Goal: Task Accomplishment & Management: Complete application form

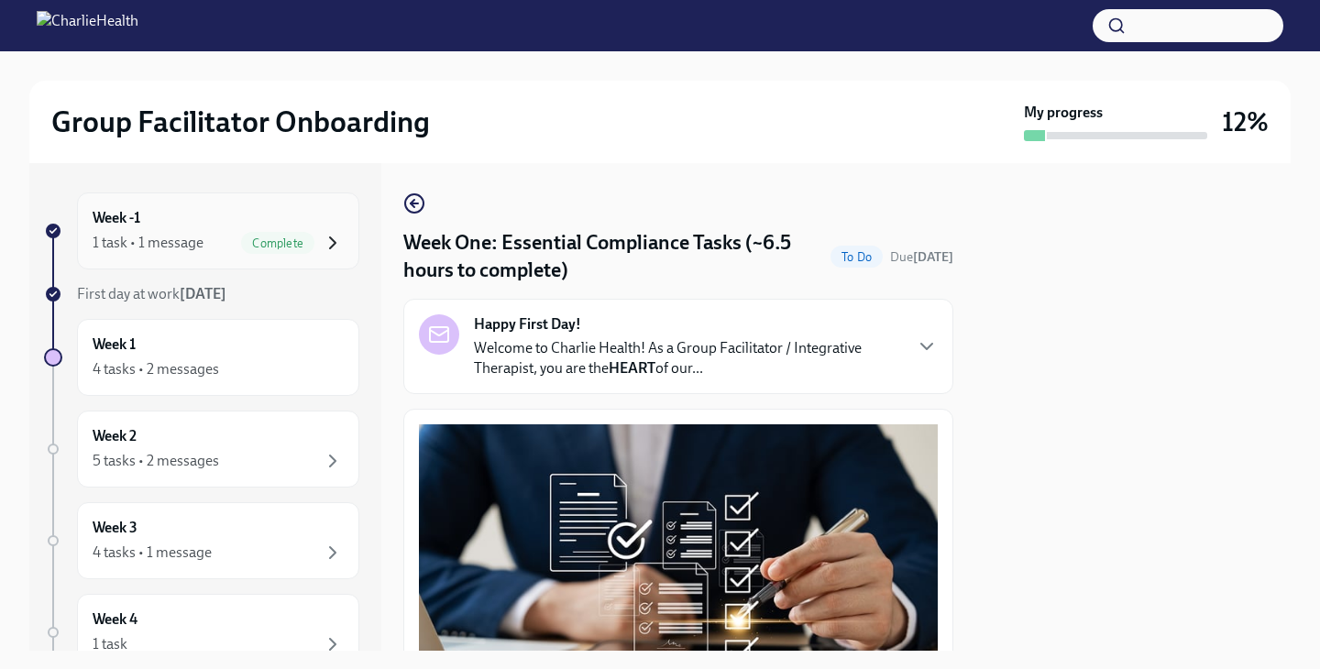
scroll to position [646, 0]
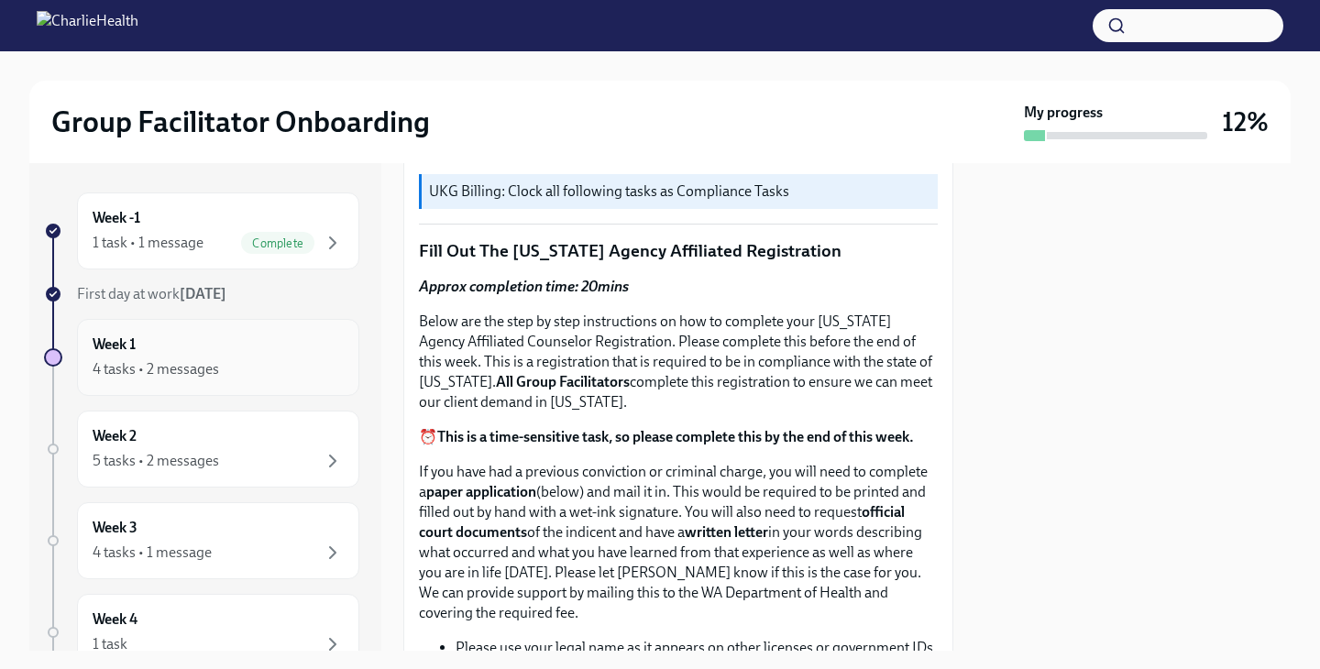
click at [284, 359] on div "4 tasks • 2 messages" at bounding box center [218, 369] width 251 height 22
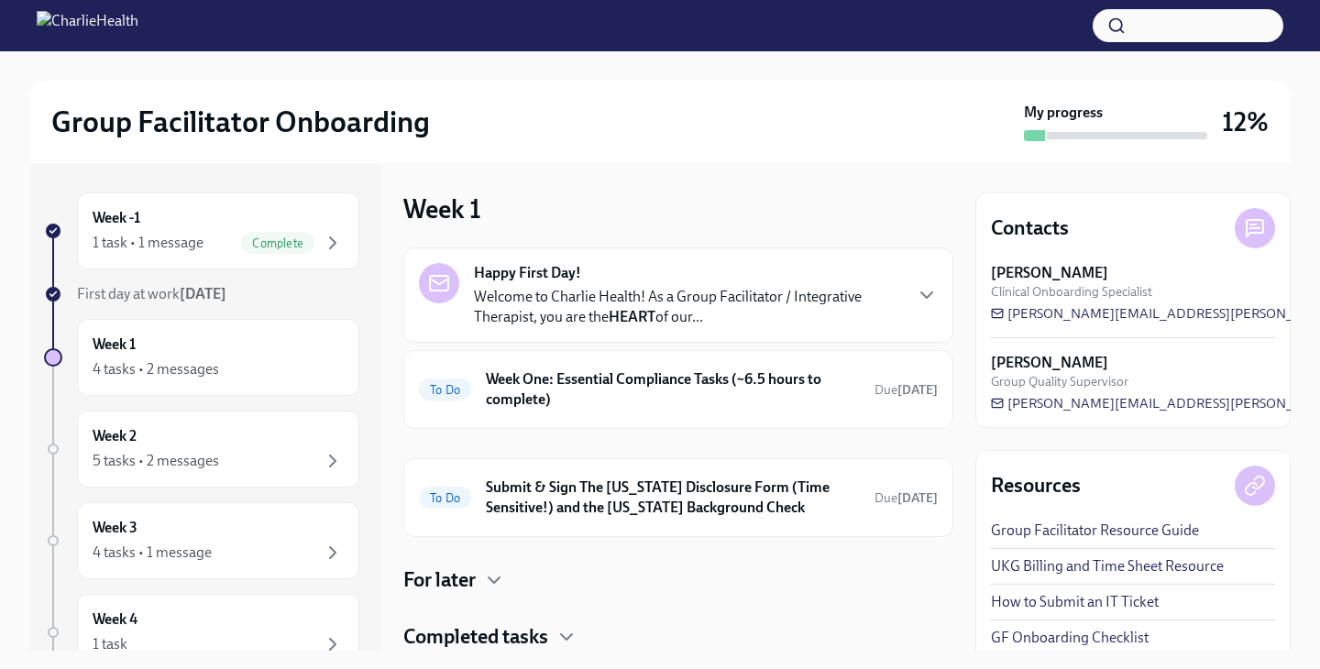
click at [284, 359] on div "4 tasks • 2 messages" at bounding box center [218, 369] width 251 height 22
click at [644, 280] on div "Happy First Day! Welcome to Charlie Health! As a Group Facilitator / Integrativ…" at bounding box center [687, 295] width 427 height 64
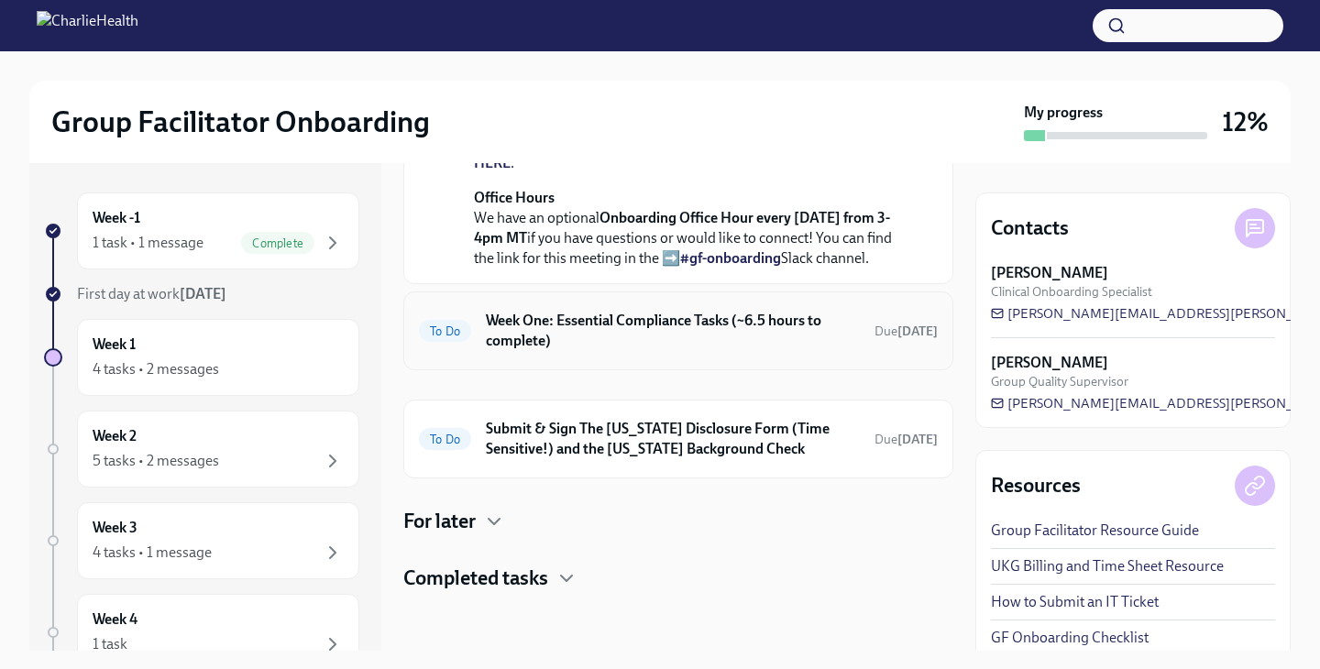
scroll to position [880, 0]
click at [530, 344] on h6 "Week One: Essential Compliance Tasks (~6.5 hours to complete)" at bounding box center [673, 331] width 374 height 40
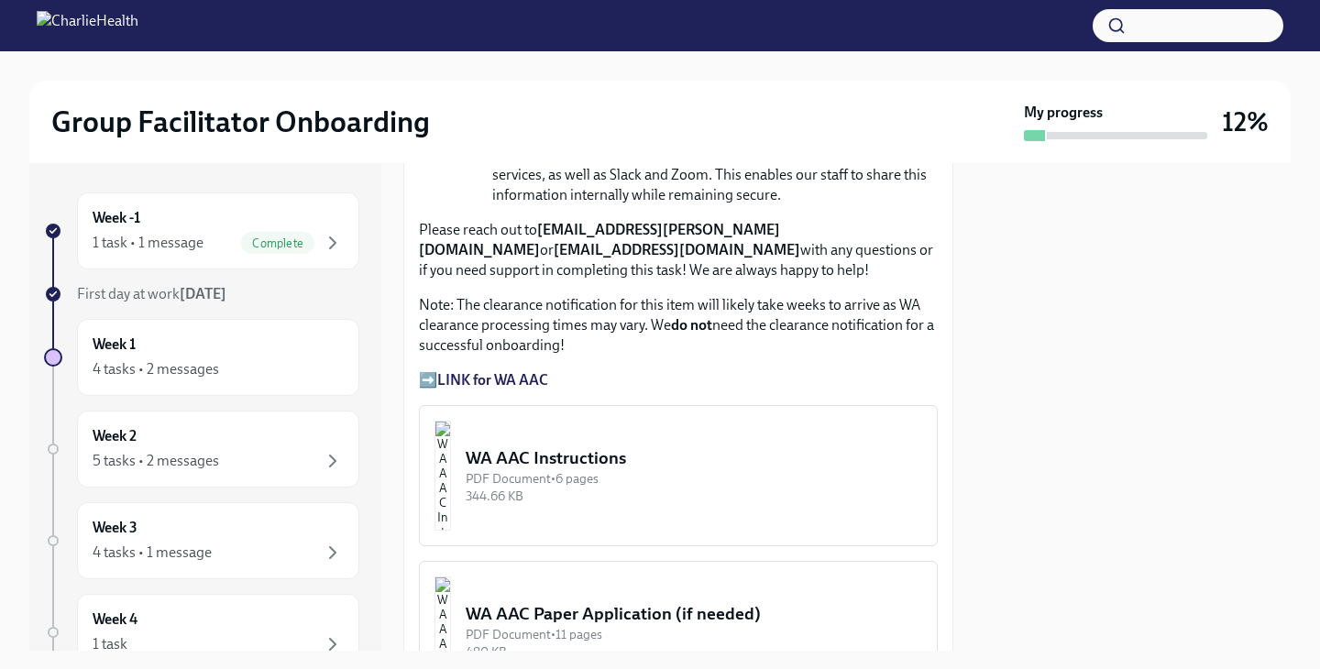
scroll to position [1513, 0]
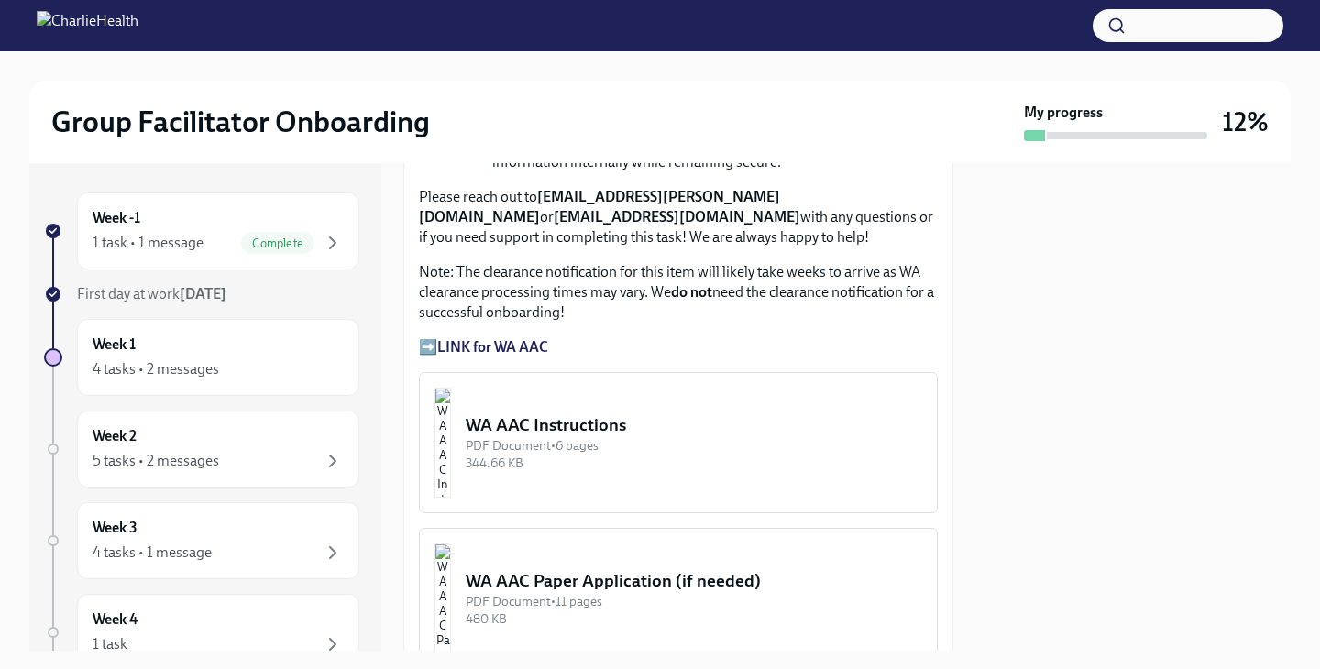
click at [511, 348] on strong "LINK for WA AAC" at bounding box center [492, 346] width 111 height 17
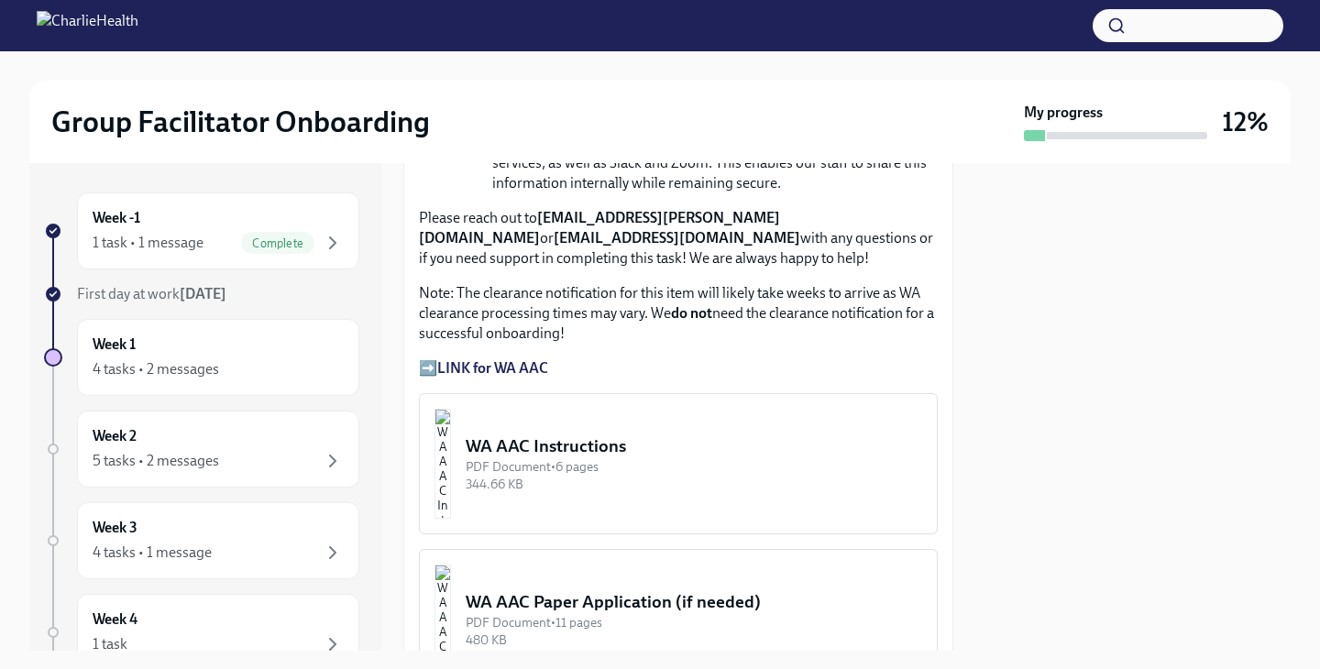
scroll to position [1523, 0]
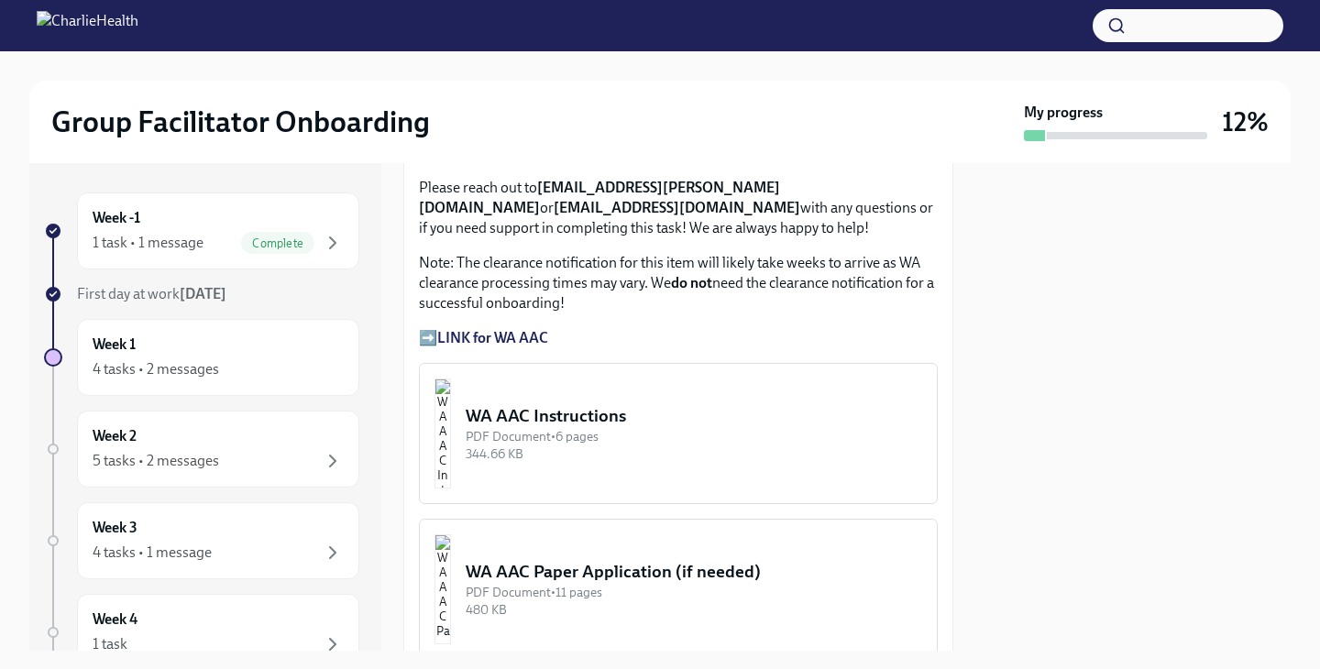
click at [601, 420] on div "WA AAC Instructions" at bounding box center [694, 416] width 456 height 24
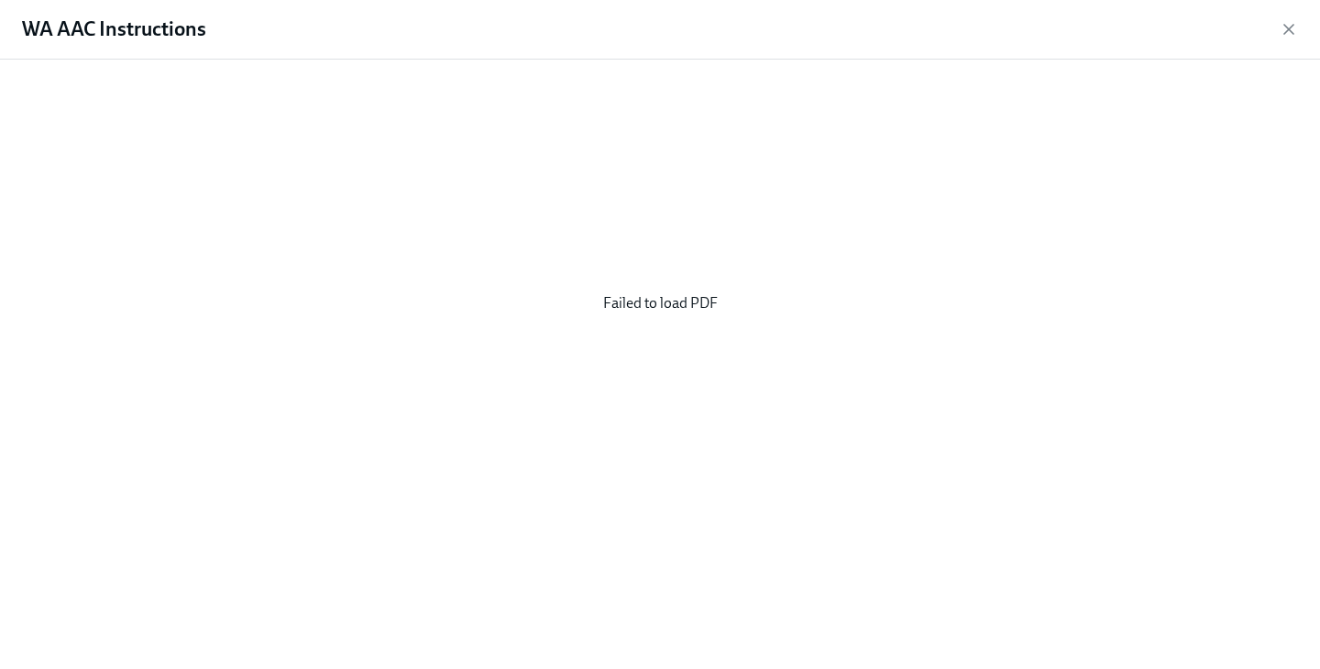
click at [716, 293] on div "Failed to load PDF" at bounding box center [659, 303] width 1261 height 458
click at [686, 294] on div "Failed to load PDF" at bounding box center [659, 303] width 1261 height 458
click at [1286, 26] on icon "button" at bounding box center [1288, 29] width 9 height 9
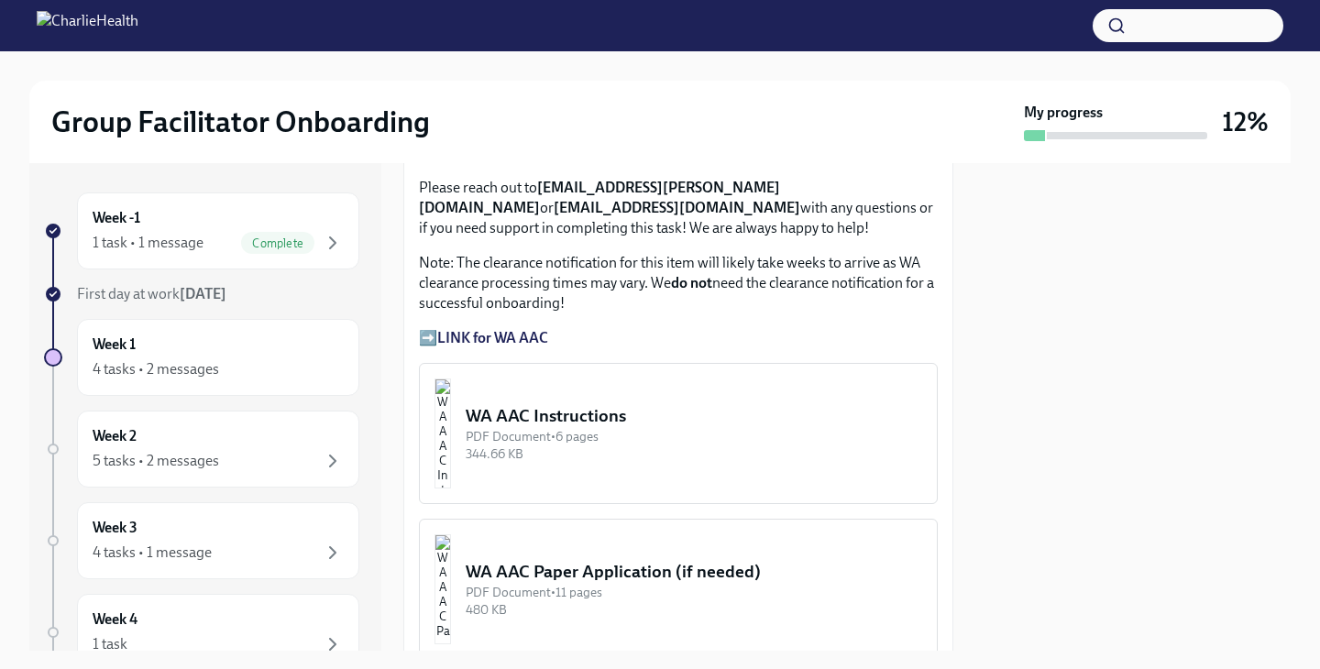
click at [451, 427] on img "button" at bounding box center [442, 434] width 16 height 110
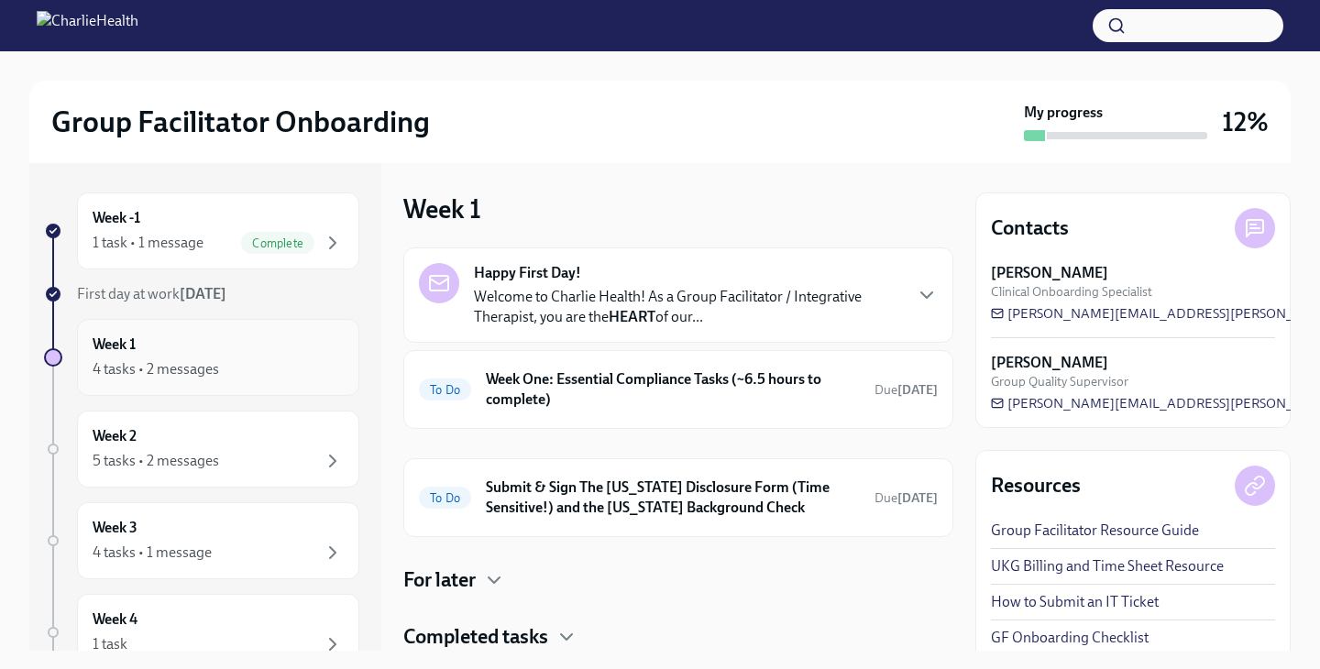
click at [218, 340] on div "Week 1 4 tasks • 2 messages" at bounding box center [218, 358] width 251 height 46
click at [218, 343] on div "Week 1 4 tasks • 2 messages" at bounding box center [218, 358] width 251 height 46
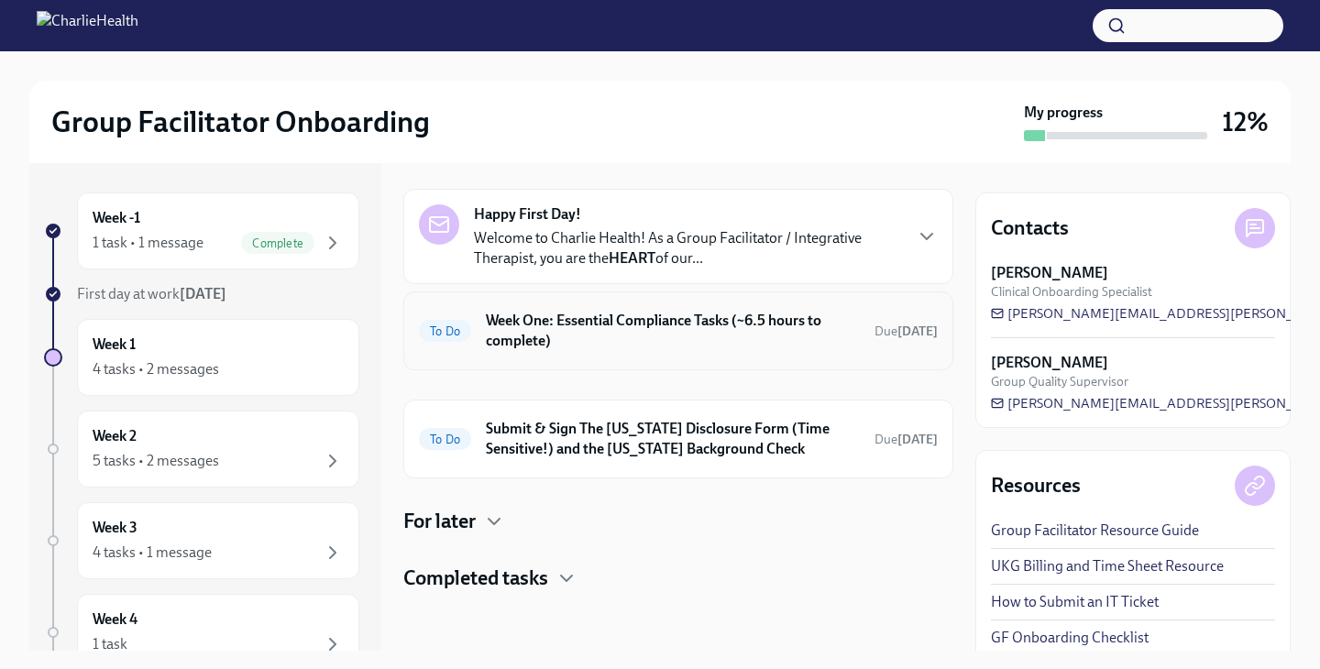
click at [541, 328] on h6 "Week One: Essential Compliance Tasks (~6.5 hours to complete)" at bounding box center [673, 331] width 374 height 40
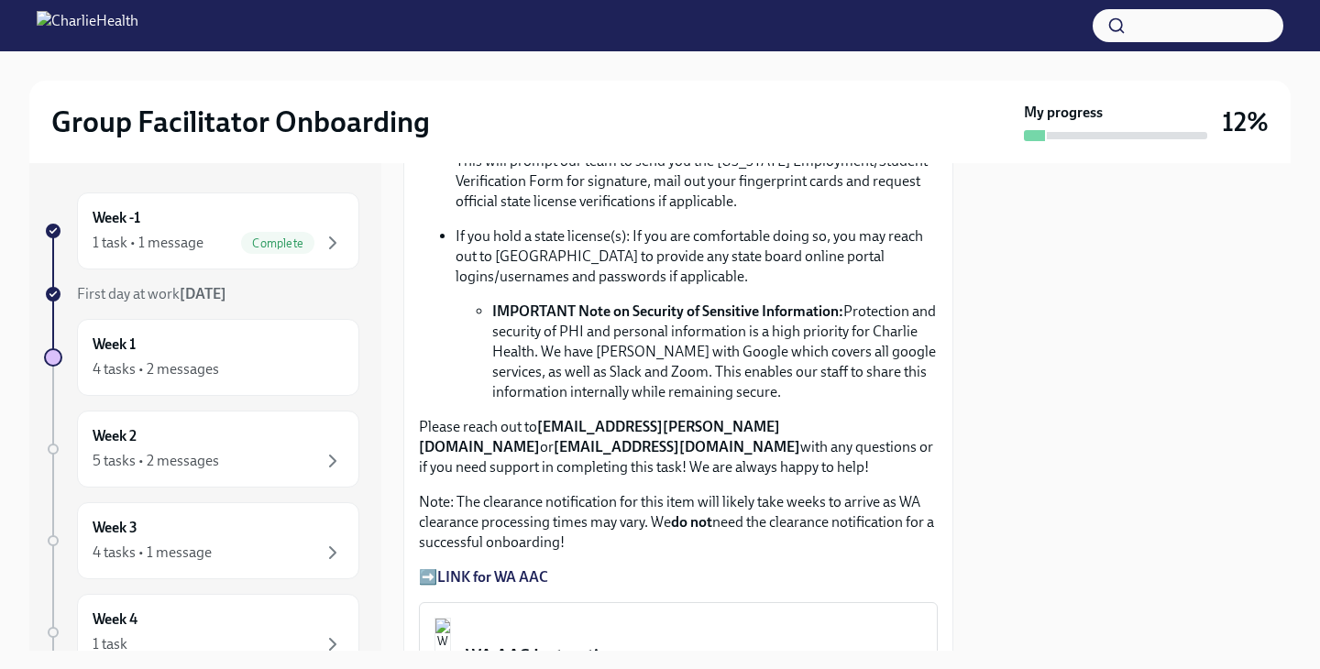
scroll to position [1271, 0]
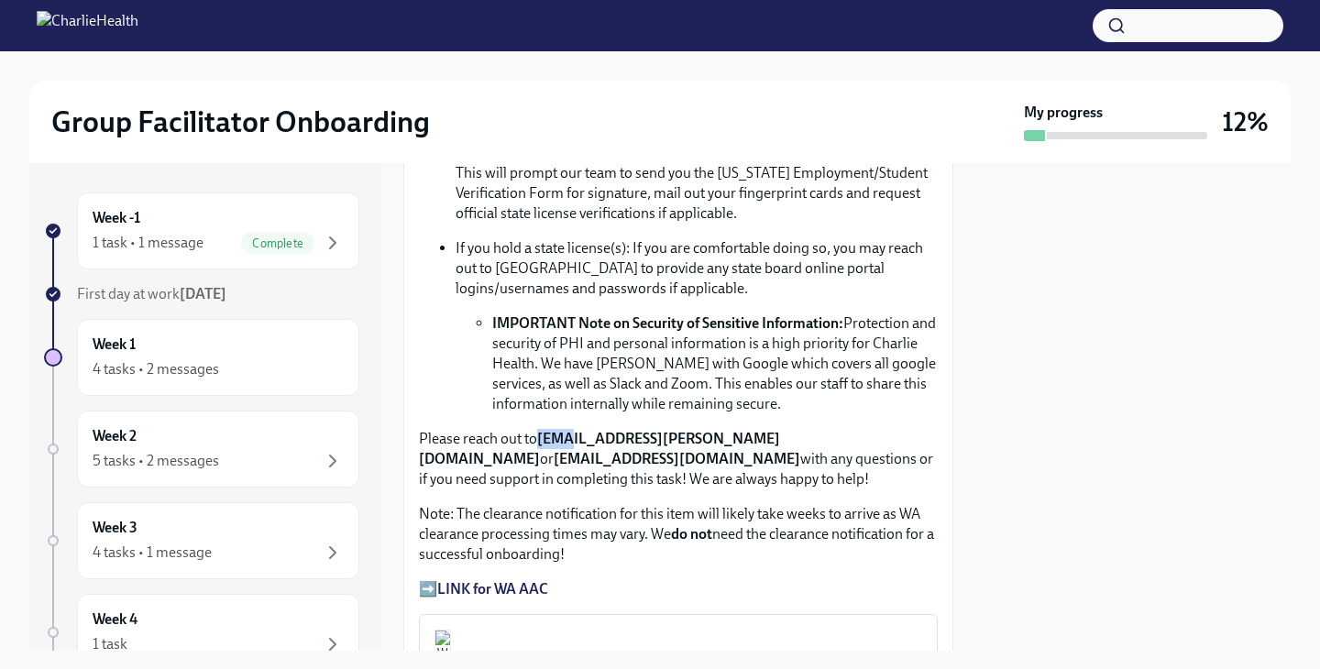
drag, startPoint x: 538, startPoint y: 440, endPoint x: 565, endPoint y: 439, distance: 26.6
click at [565, 439] on p "Please reach out to [EMAIL_ADDRESS][PERSON_NAME][DOMAIN_NAME] or [EMAIL_ADDRESS…" at bounding box center [678, 459] width 519 height 60
click at [465, 368] on ul "IMPORTANT Note on Security of Sensitive Information: Protection and security of…" at bounding box center [697, 363] width 482 height 101
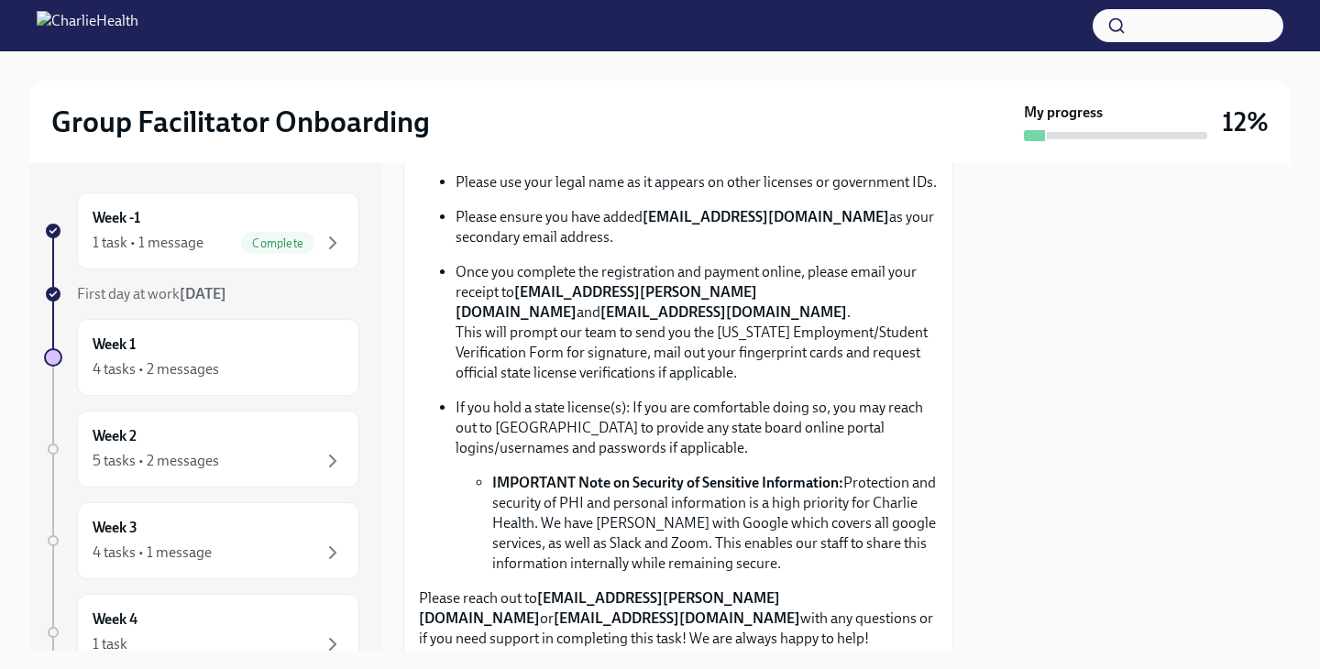
scroll to position [1110, 0]
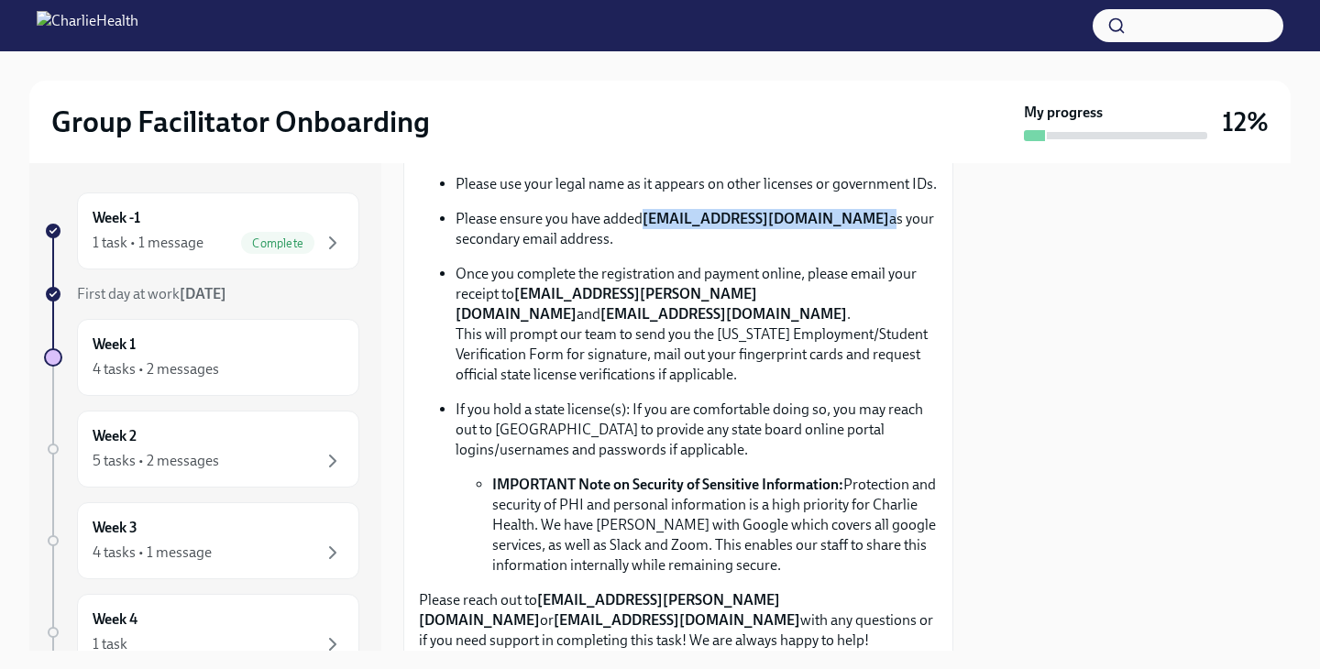
drag, startPoint x: 646, startPoint y: 219, endPoint x: 849, endPoint y: 211, distance: 202.7
click at [849, 211] on p "Please ensure you have added newlicense@charliehealth.com as your secondary ema…" at bounding box center [697, 229] width 482 height 40
copy p "[EMAIL_ADDRESS][DOMAIN_NAME]"
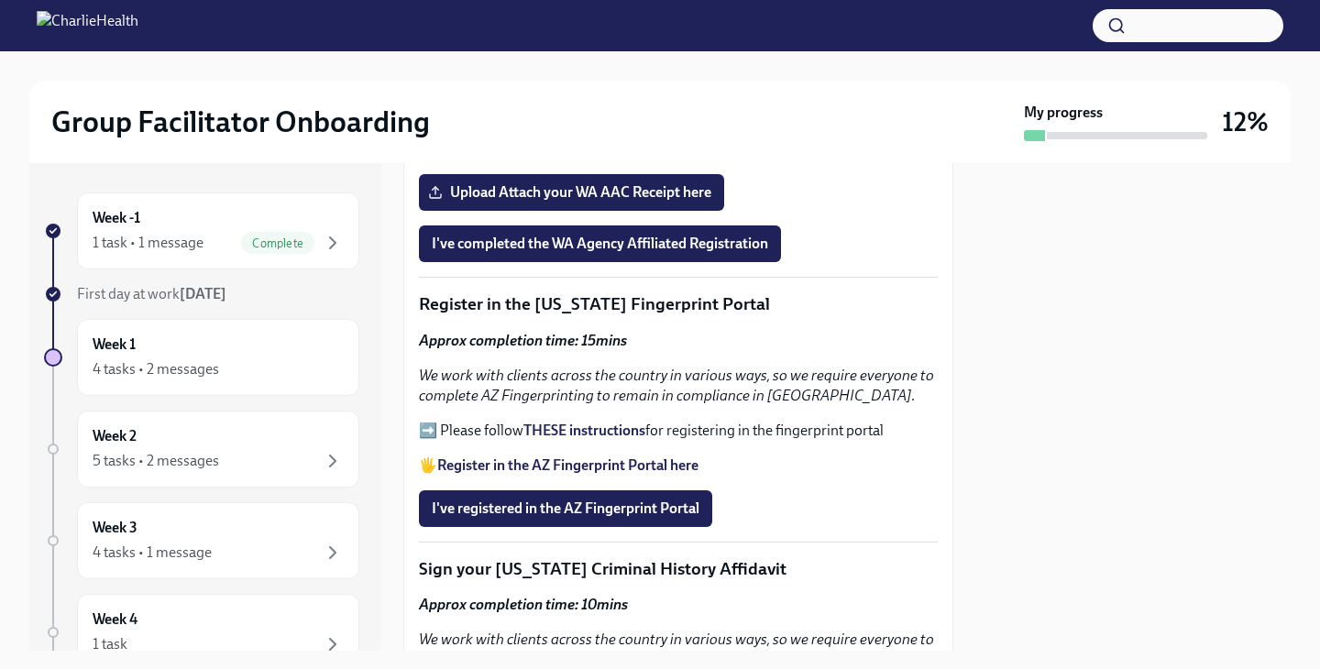
scroll to position [2105, 0]
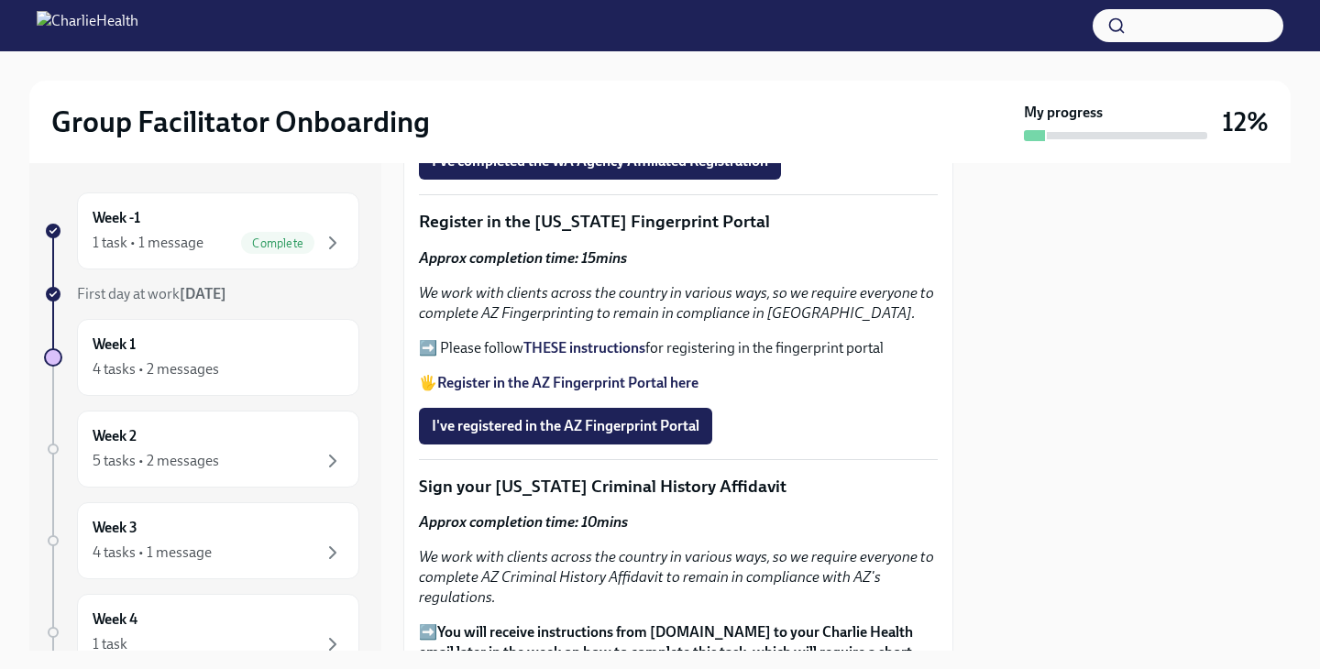
click at [562, 347] on strong "THESE instructions" at bounding box center [584, 347] width 122 height 17
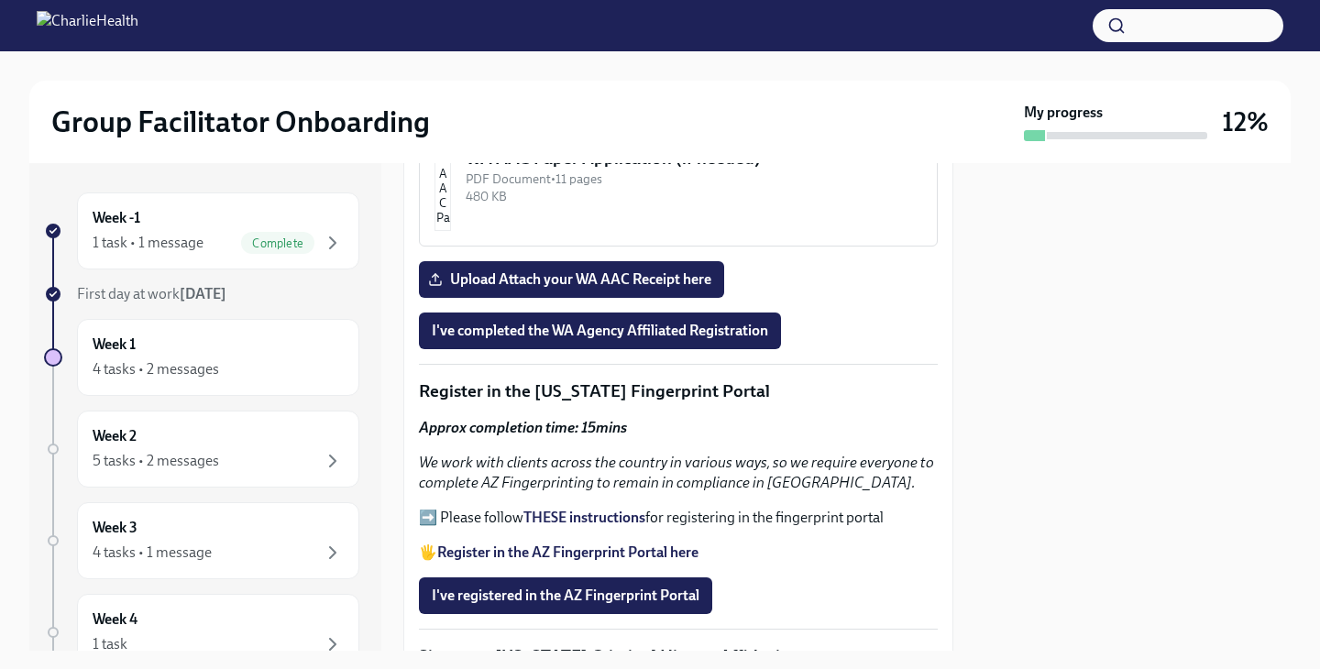
scroll to position [1946, 0]
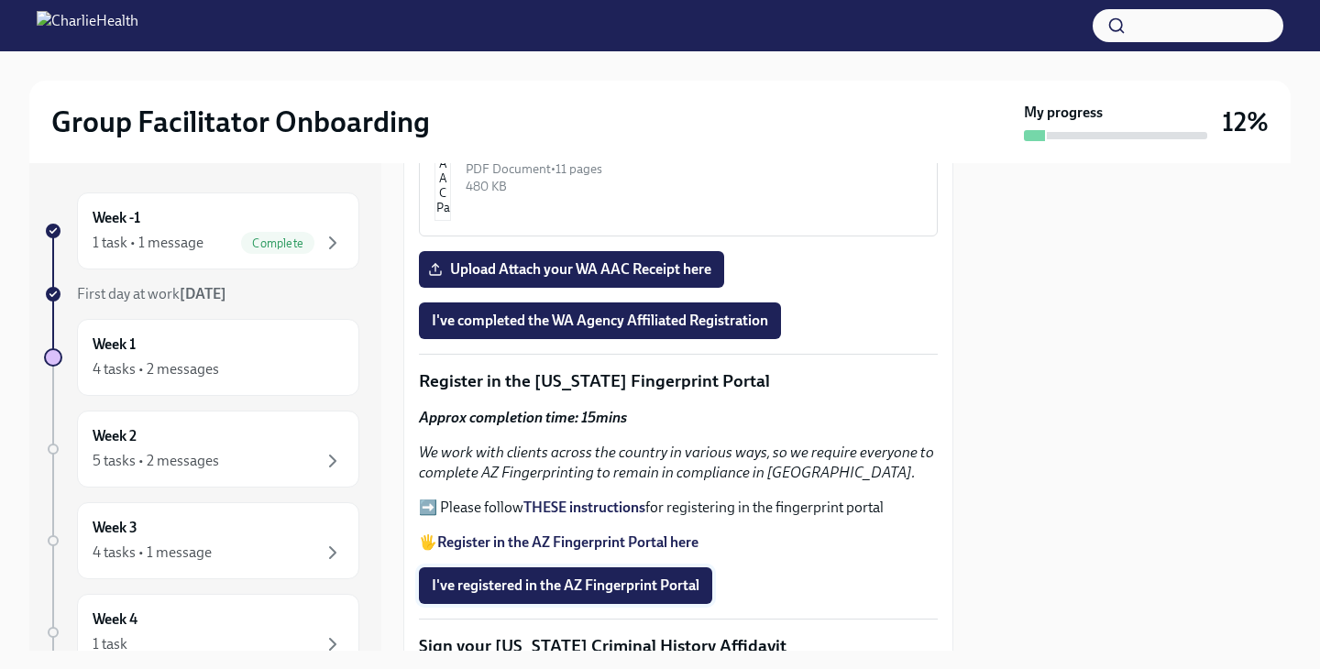
click at [483, 592] on span "I've registered in the AZ Fingerprint Portal" at bounding box center [566, 586] width 268 height 18
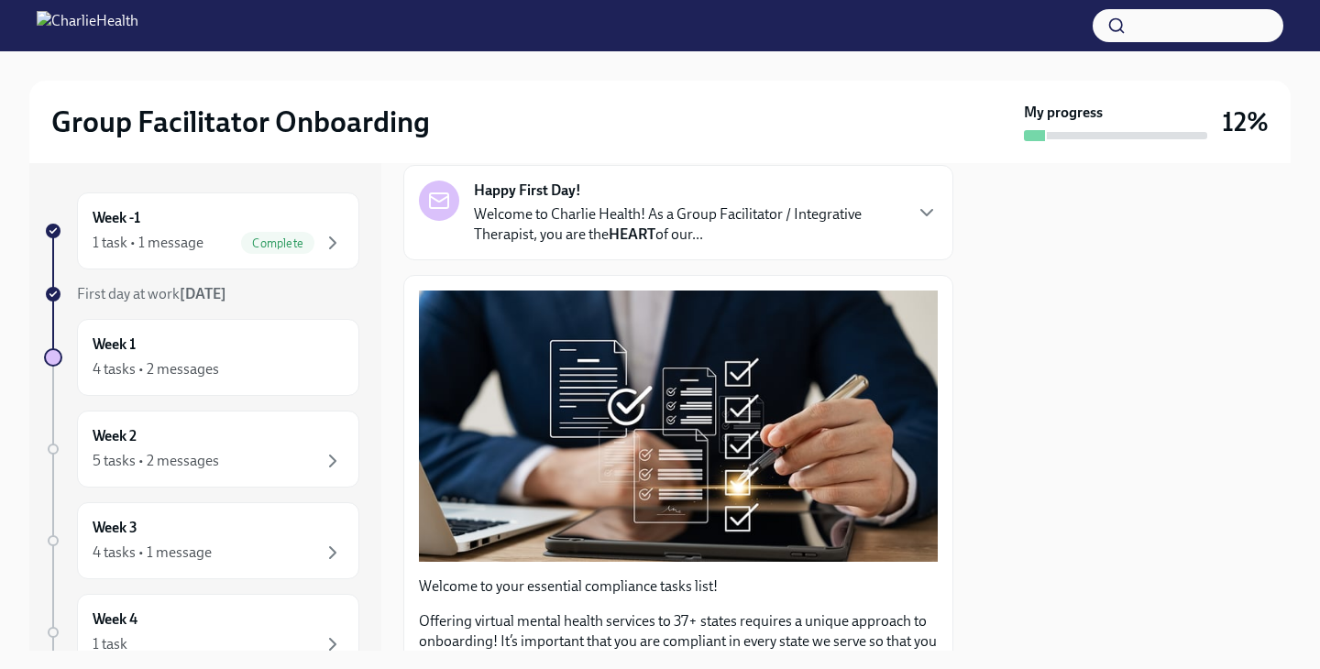
scroll to position [372, 0]
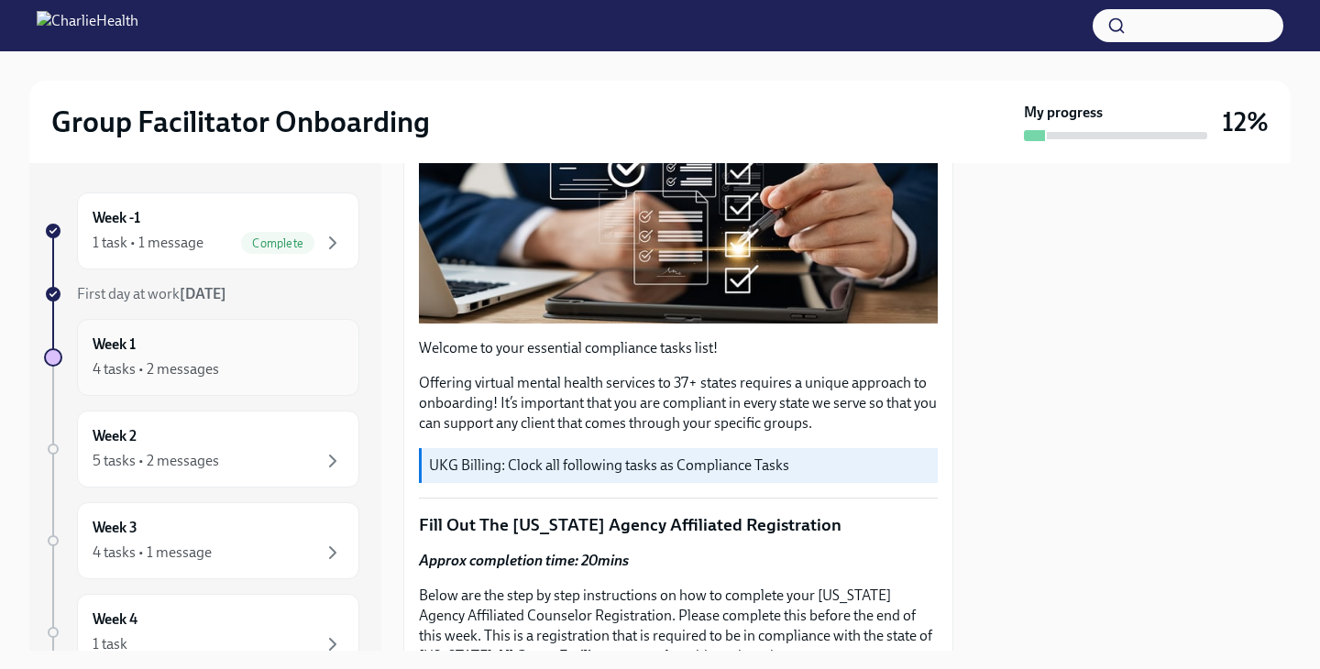
click at [224, 370] on div "4 tasks • 2 messages" at bounding box center [218, 369] width 251 height 22
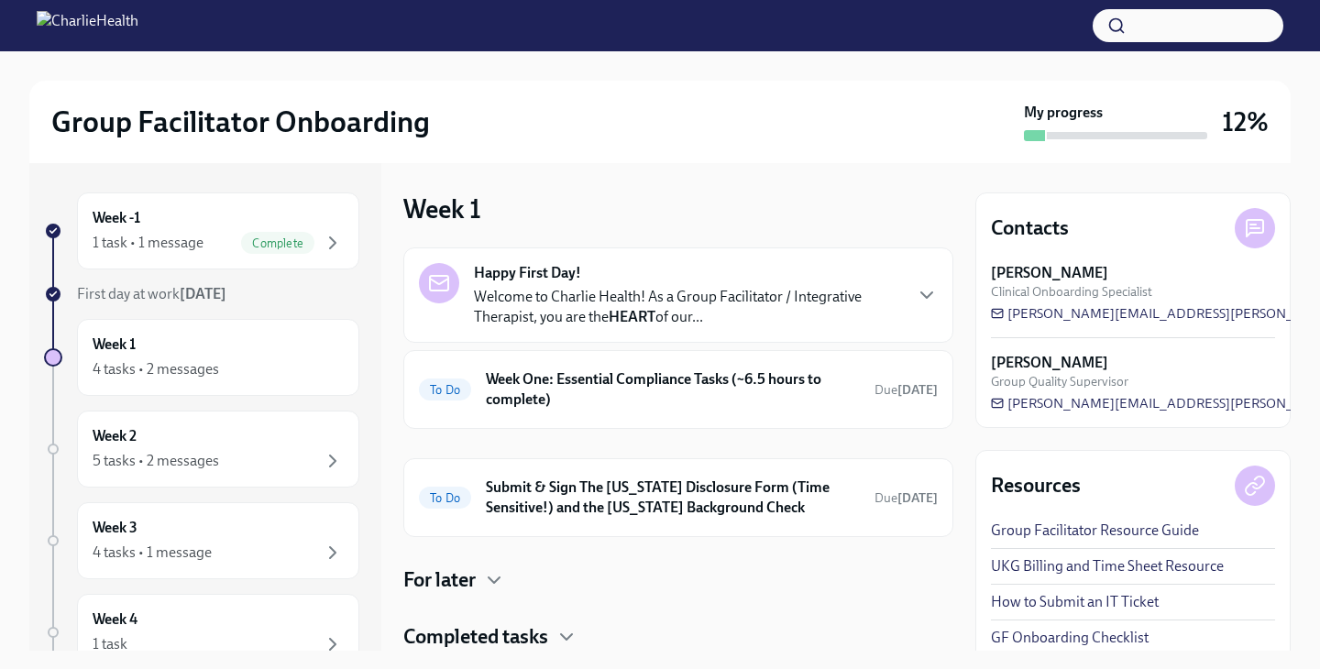
click at [224, 370] on div "4 tasks • 2 messages" at bounding box center [218, 369] width 251 height 22
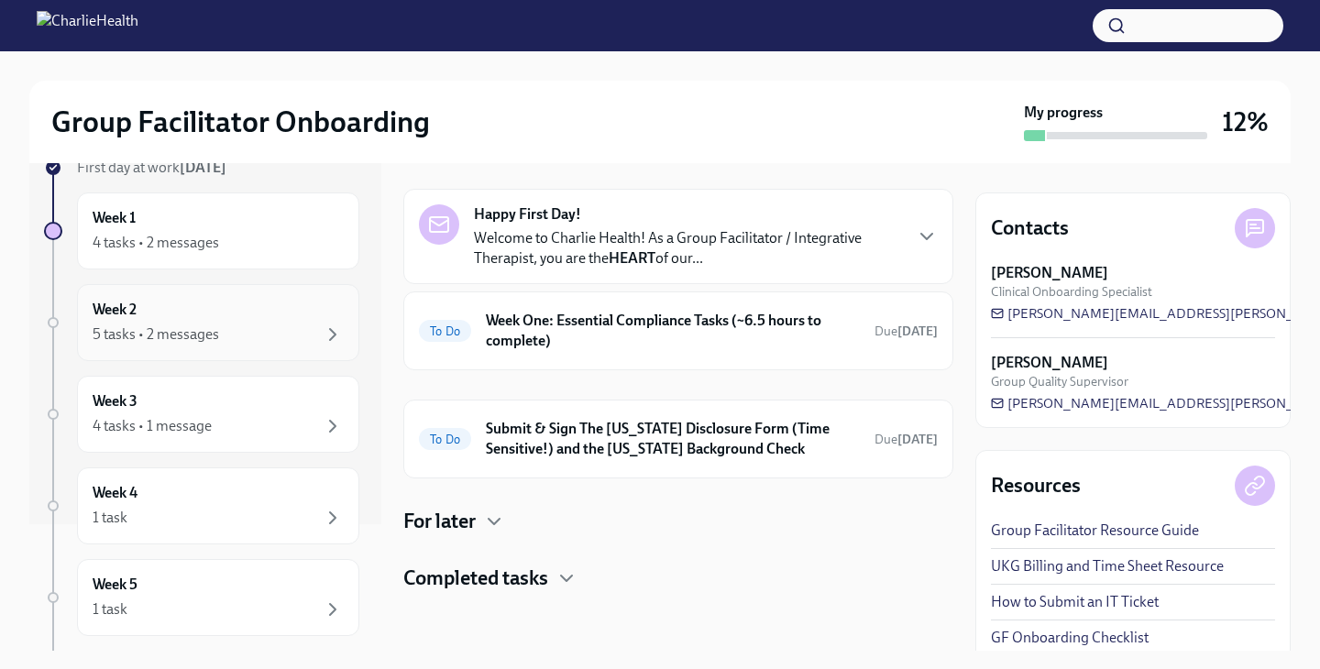
scroll to position [93, 0]
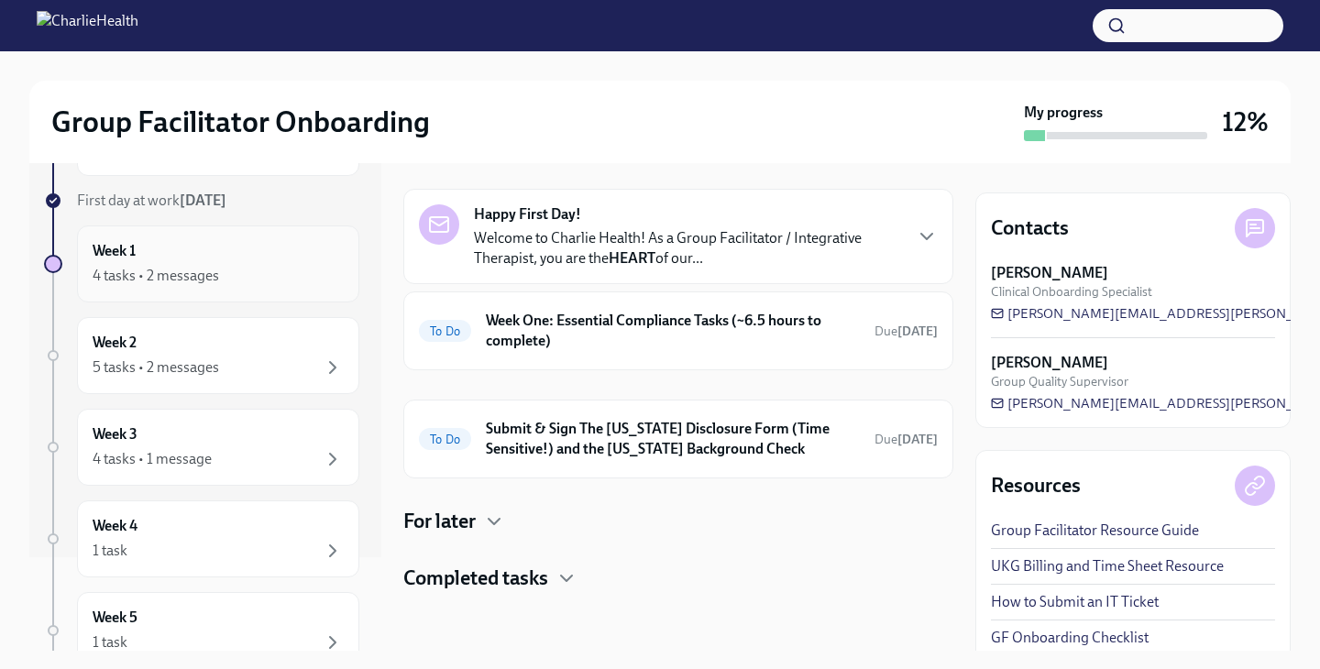
click at [269, 247] on div "Week 1 4 tasks • 2 messages" at bounding box center [218, 264] width 251 height 46
click at [575, 334] on h6 "Week One: Essential Compliance Tasks (~6.5 hours to complete)" at bounding box center [673, 331] width 374 height 40
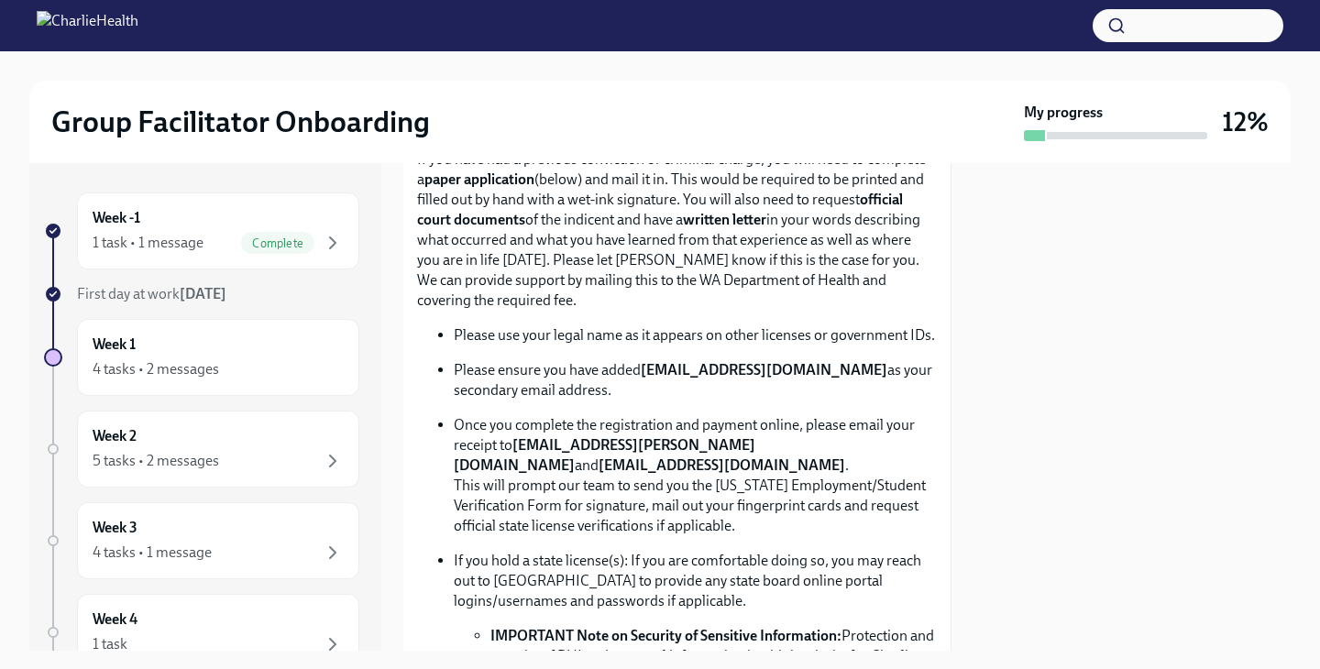
scroll to position [961, 2]
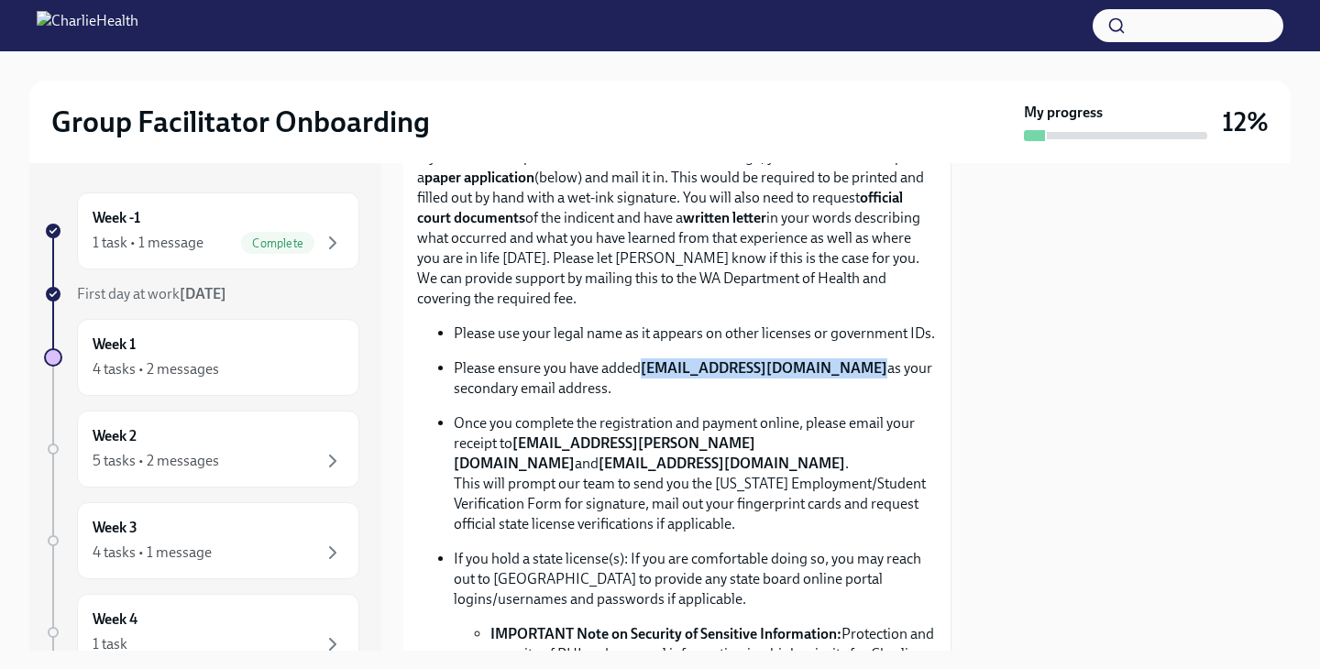
drag, startPoint x: 644, startPoint y: 371, endPoint x: 844, endPoint y: 369, distance: 199.8
click at [844, 369] on p "Please ensure you have added newlicense@charliehealth.com as your secondary ema…" at bounding box center [695, 378] width 482 height 40
copy strong "[EMAIL_ADDRESS][DOMAIN_NAME]"
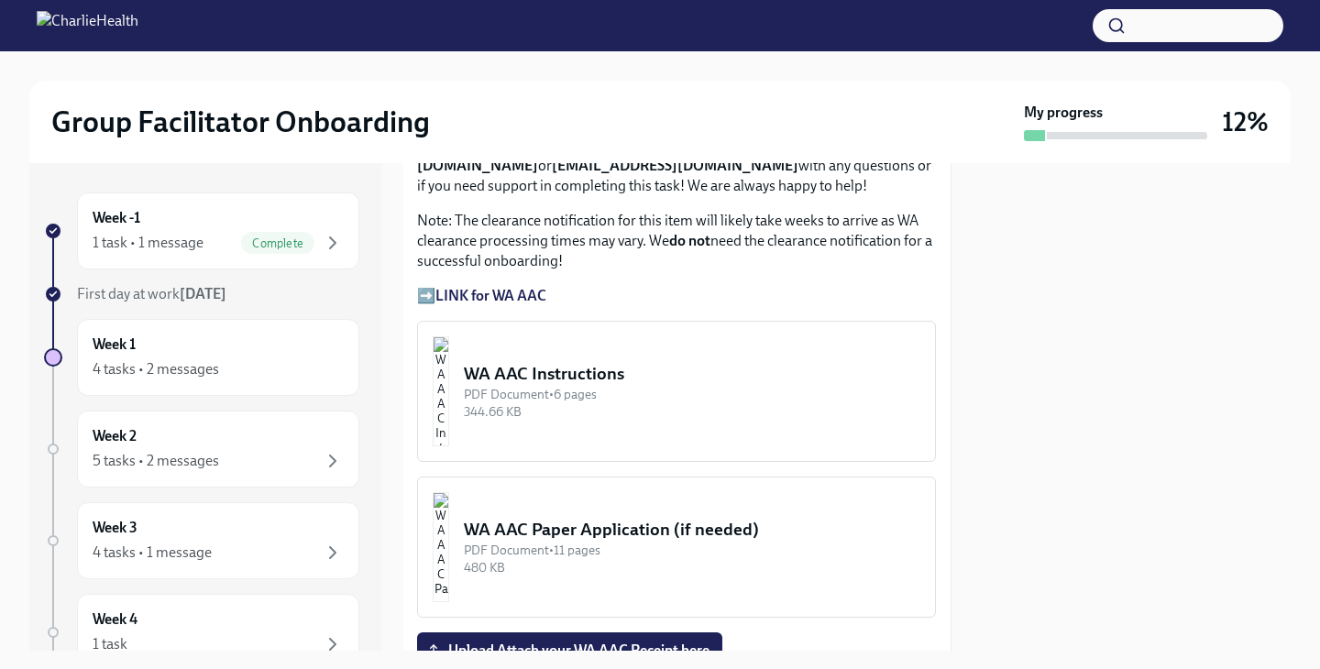
scroll to position [1567, 2]
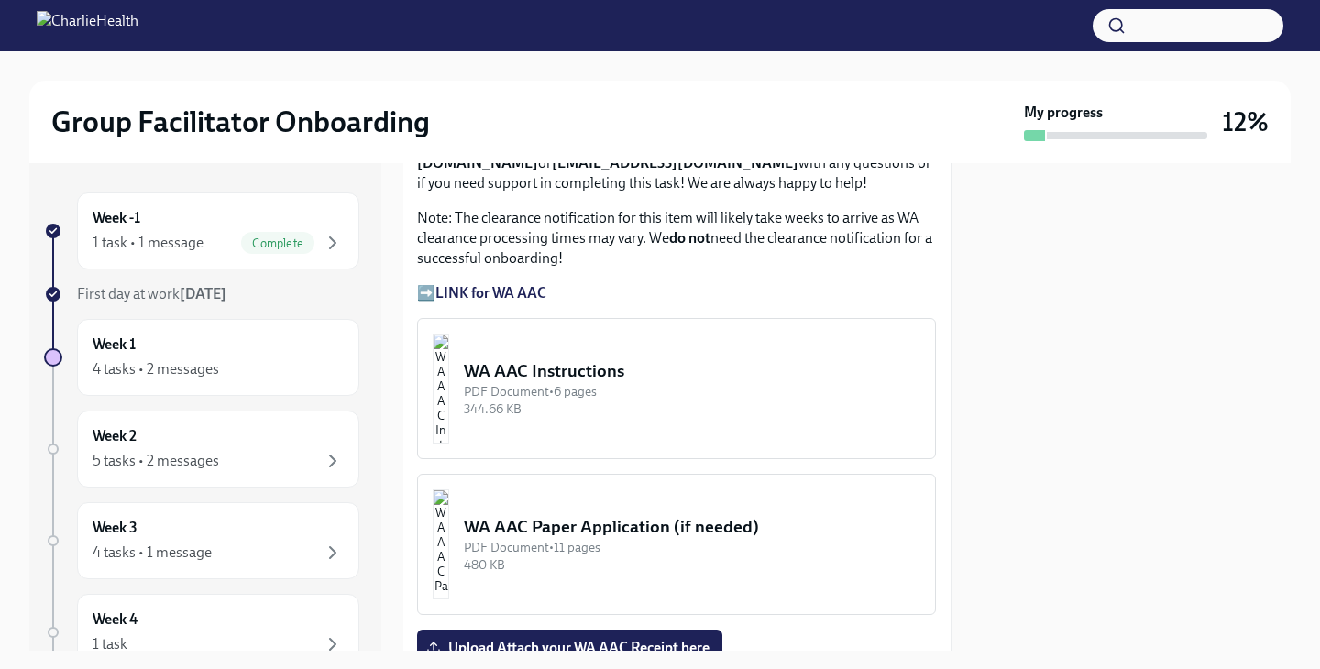
click at [449, 374] on img "button" at bounding box center [441, 389] width 16 height 110
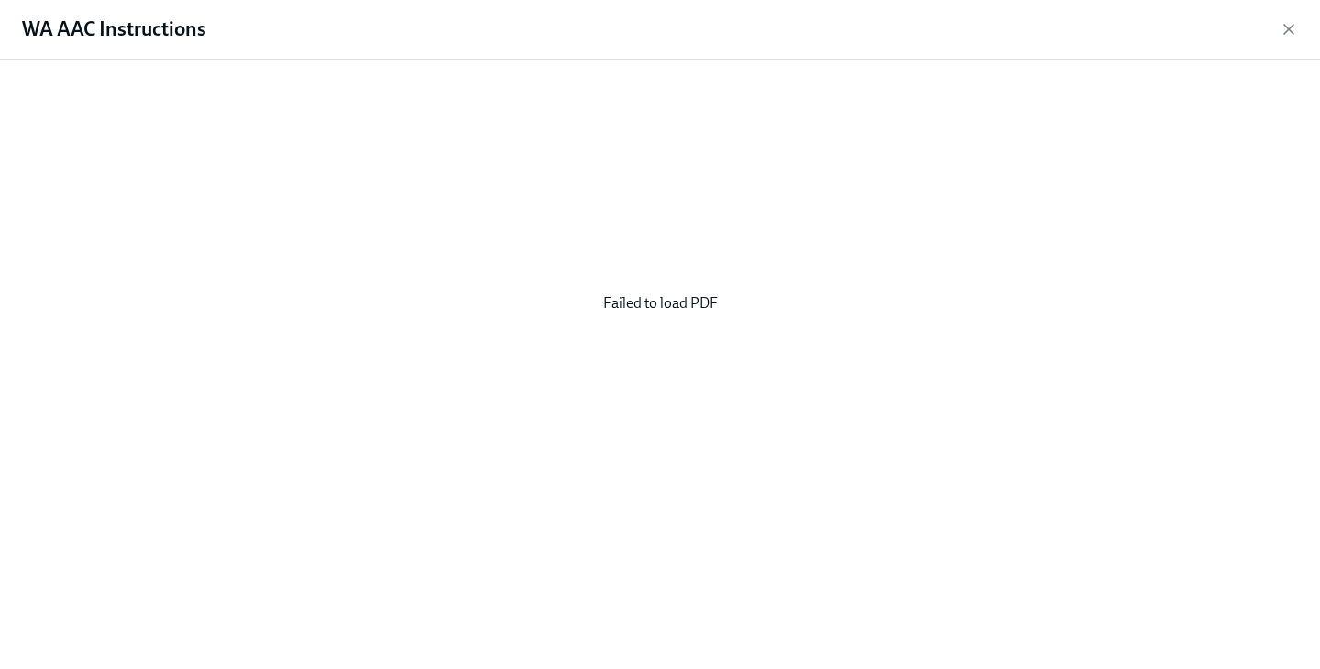
click at [691, 340] on div "Failed to load PDF" at bounding box center [659, 303] width 1261 height 458
click at [689, 321] on div "Failed to load PDF" at bounding box center [659, 303] width 1261 height 458
click at [1293, 32] on icon "button" at bounding box center [1289, 29] width 18 height 18
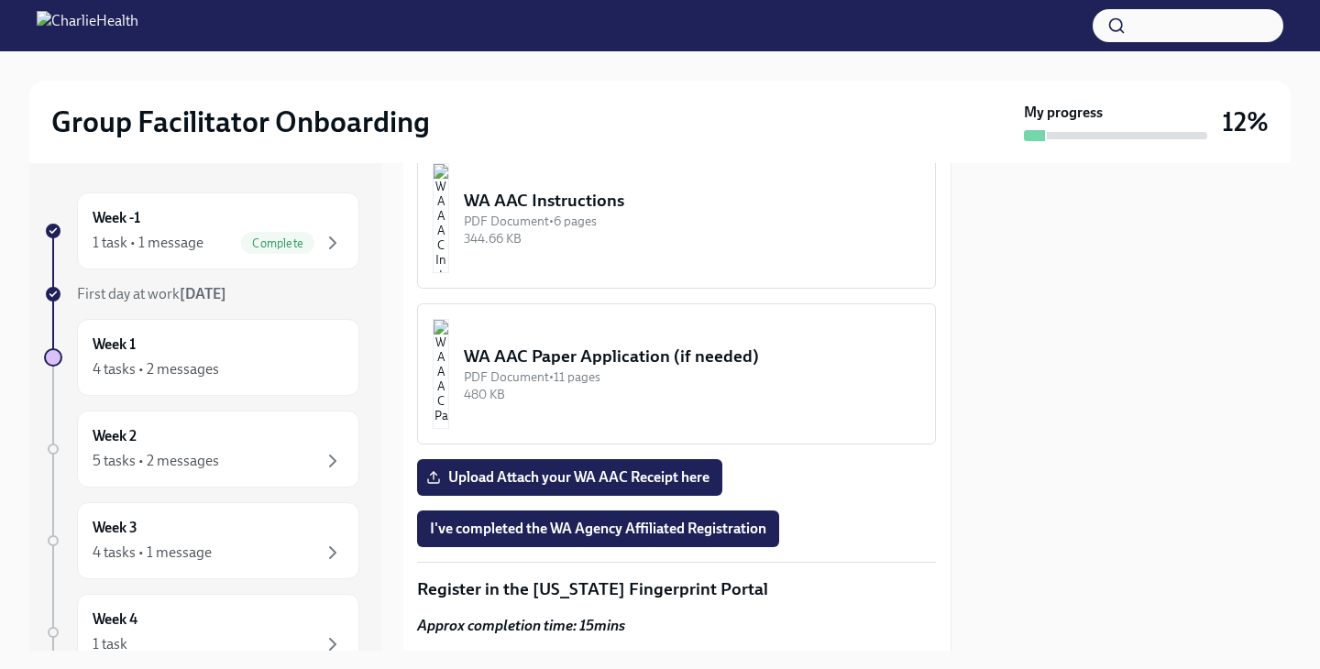
scroll to position [1734, 2]
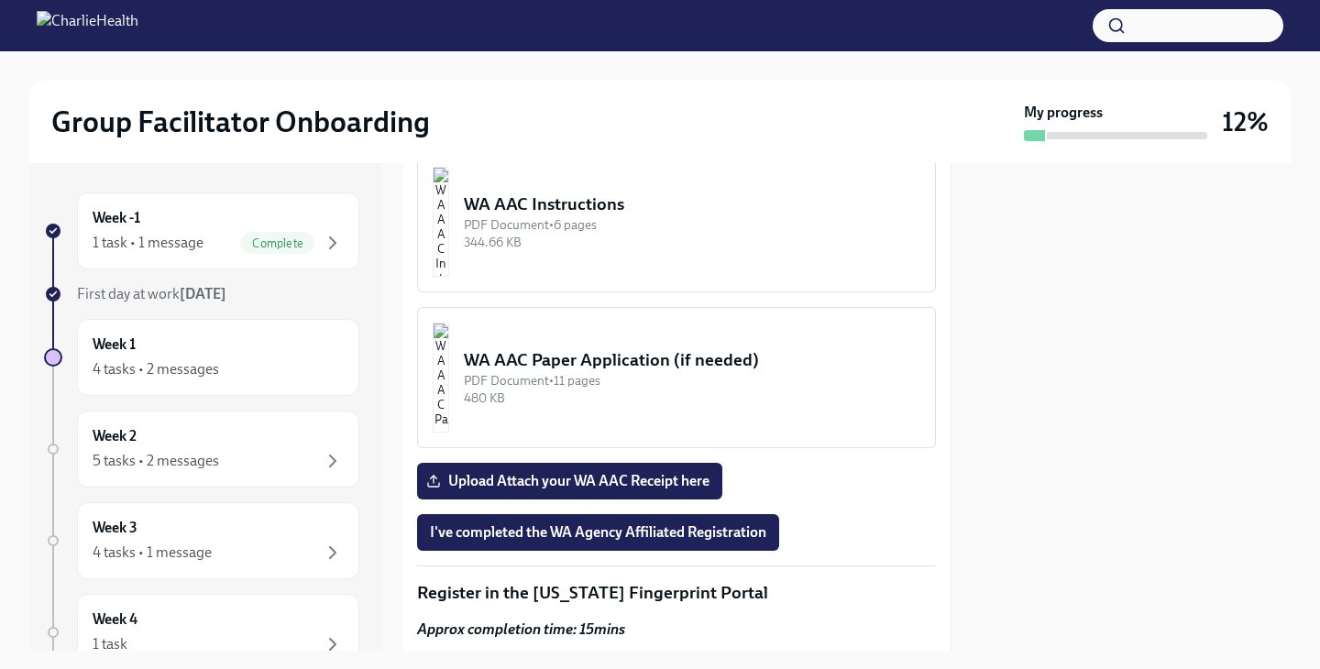
click at [571, 194] on div "WA AAC Instructions" at bounding box center [692, 204] width 456 height 24
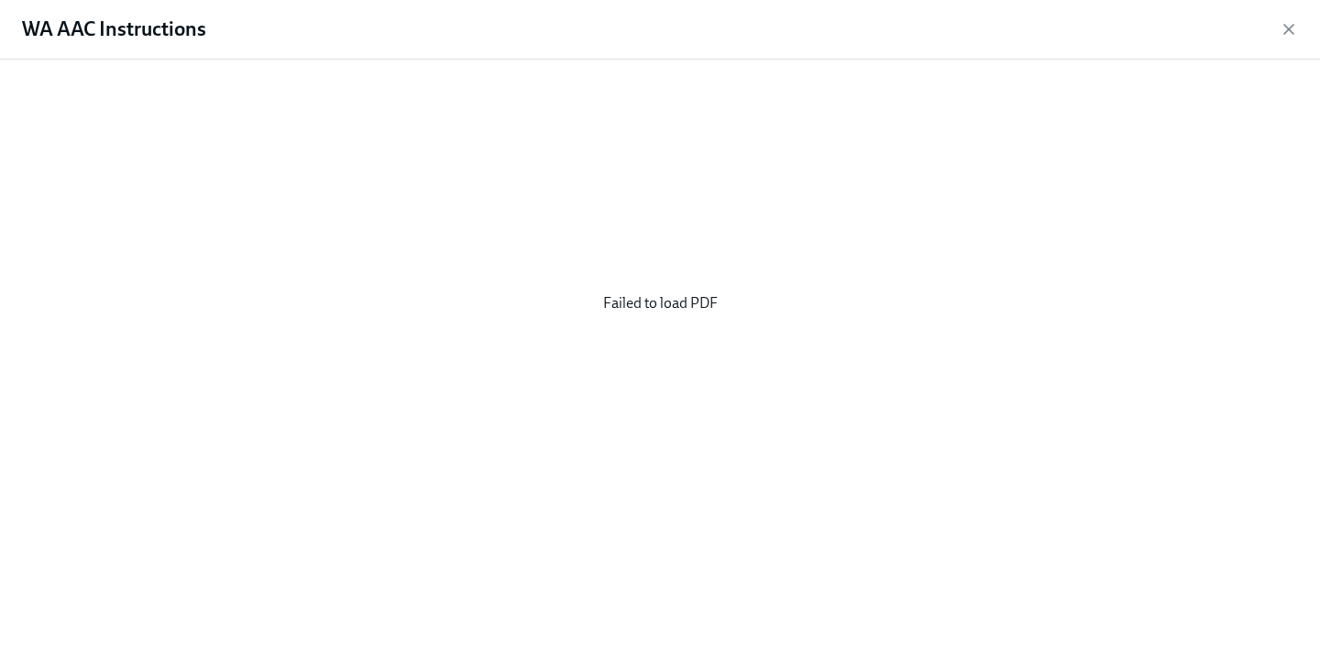
click at [1279, 31] on div "WA AAC Instructions" at bounding box center [660, 30] width 1320 height 60
click at [1292, 31] on icon "button" at bounding box center [1289, 29] width 18 height 18
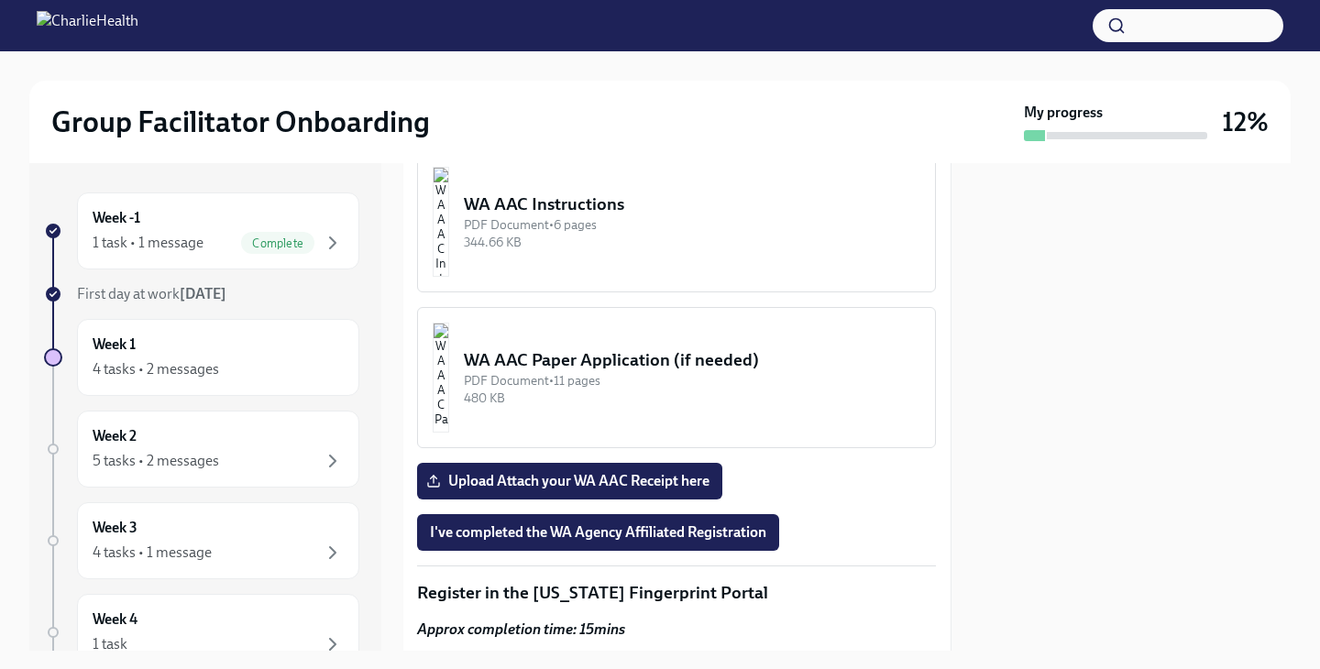
scroll to position [1723, 2]
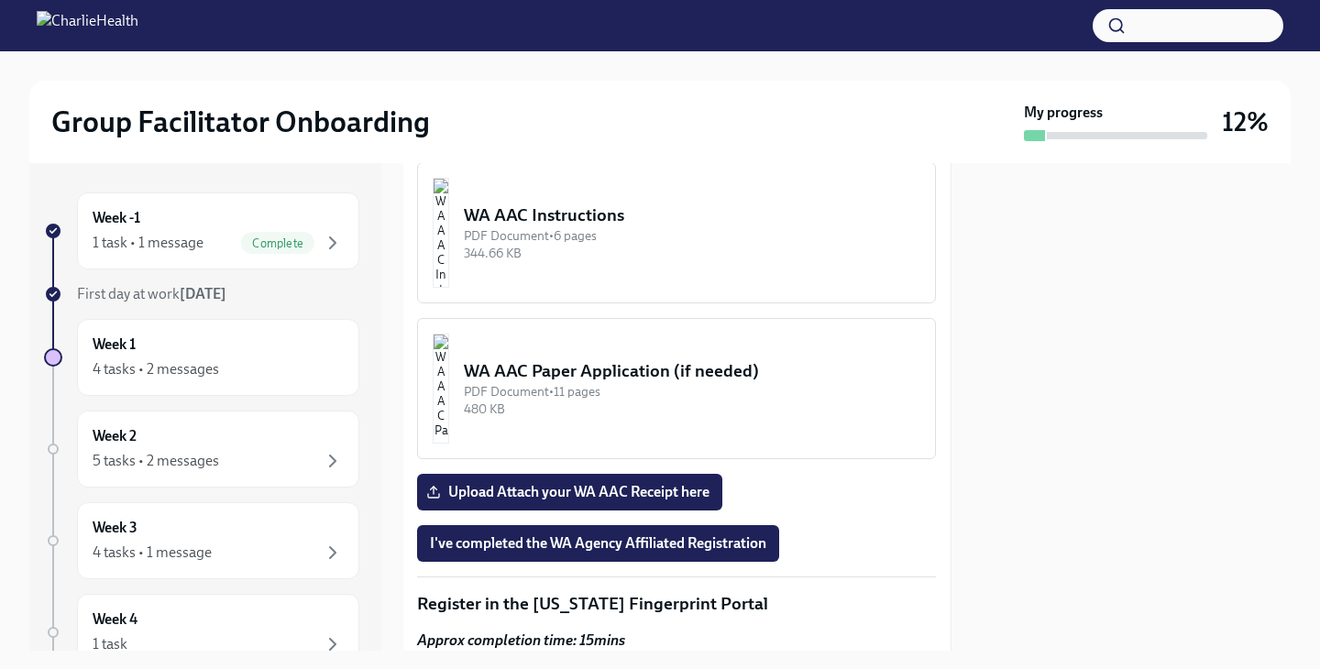
click at [572, 211] on div "WA AAC Instructions" at bounding box center [692, 215] width 456 height 24
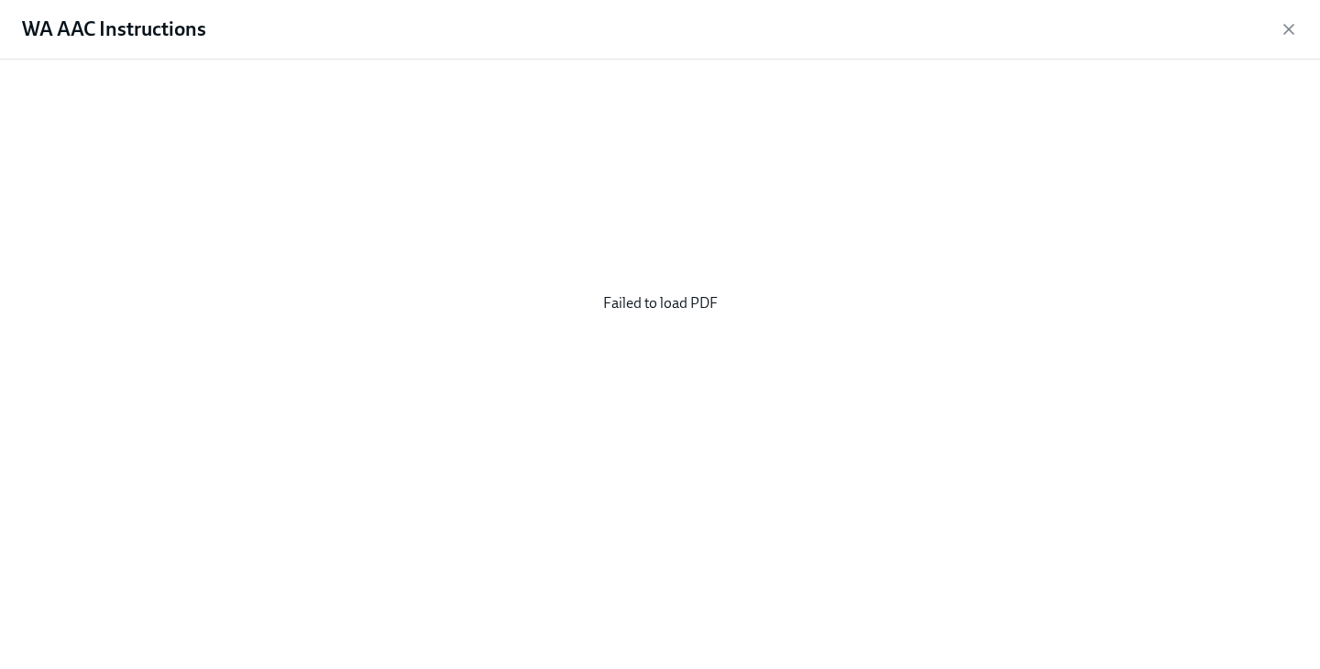
click at [637, 302] on div "Failed to load PDF" at bounding box center [659, 303] width 1261 height 458
click at [188, 50] on div "WA AAC Instructions" at bounding box center [660, 30] width 1320 height 60
click at [168, 38] on h1 "WA AAC Instructions" at bounding box center [114, 29] width 184 height 27
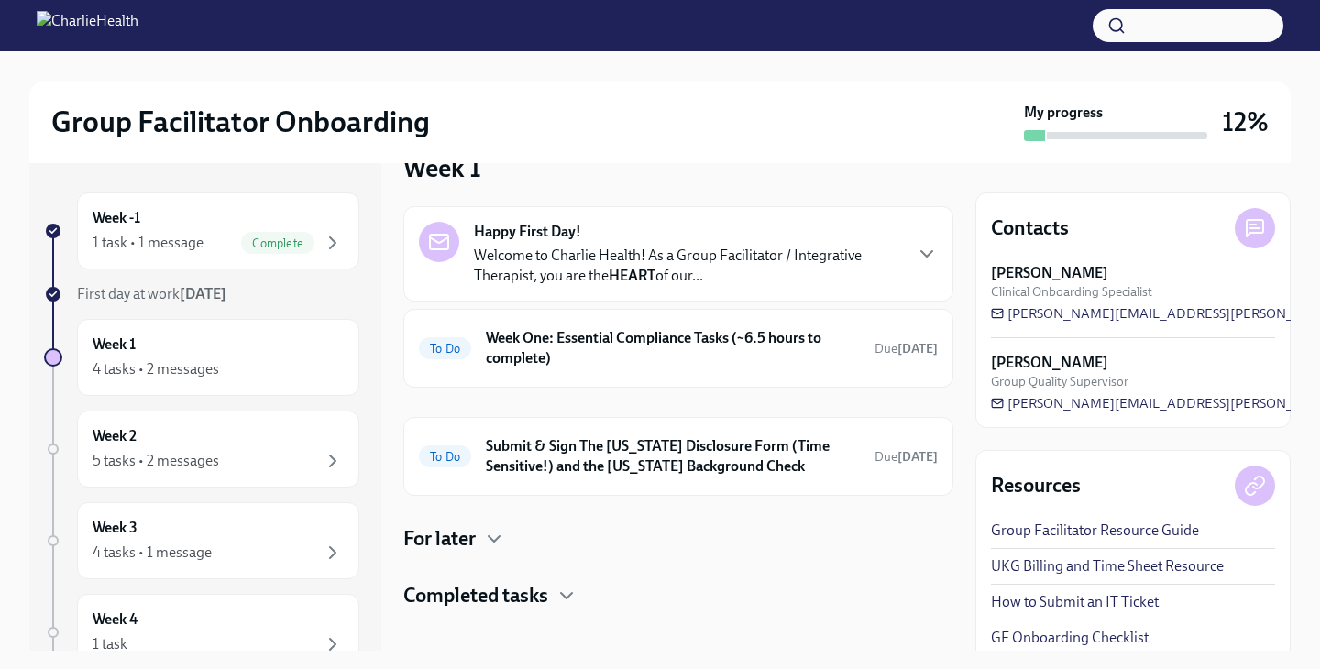
scroll to position [59, 0]
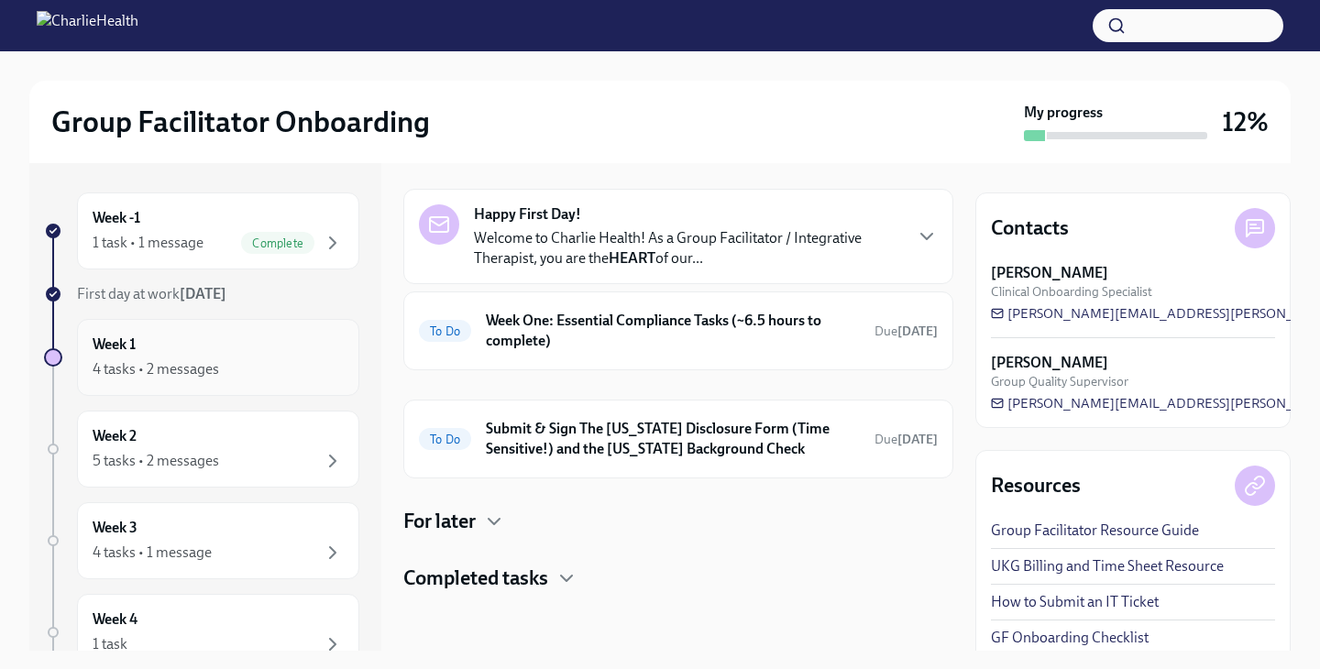
click at [300, 364] on div "4 tasks • 2 messages" at bounding box center [218, 369] width 251 height 22
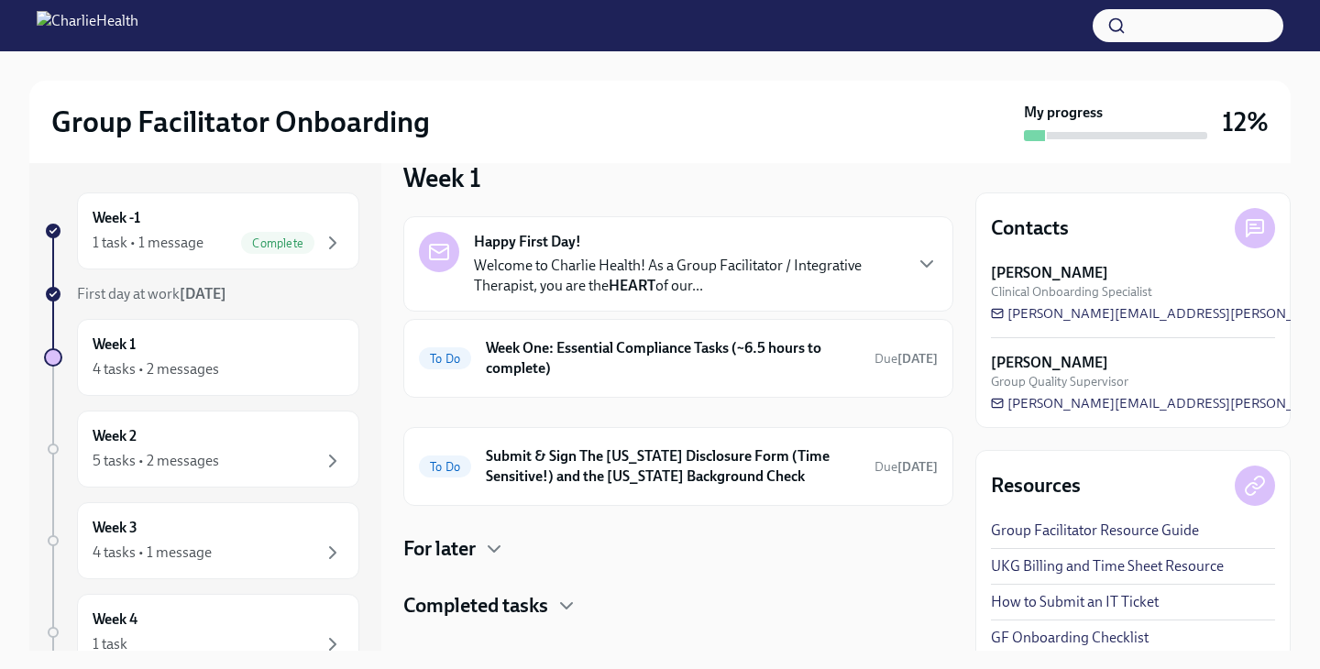
scroll to position [0, 0]
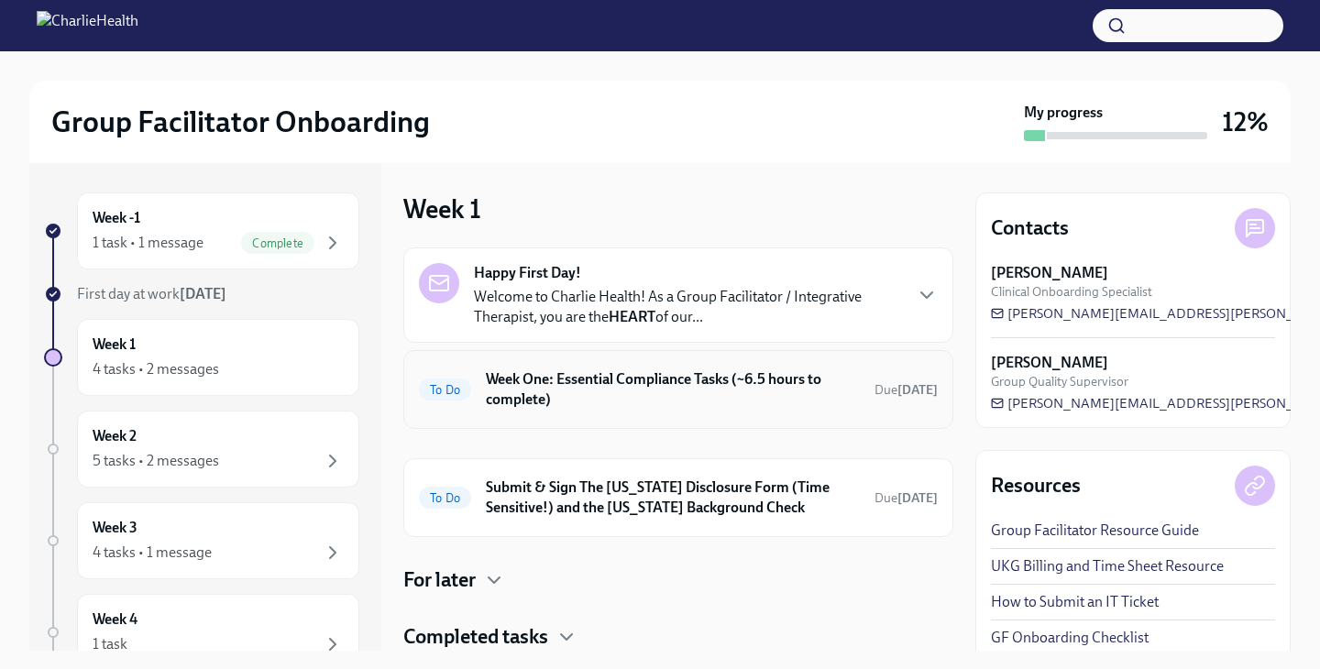
click at [462, 384] on span "To Do" at bounding box center [445, 390] width 52 height 14
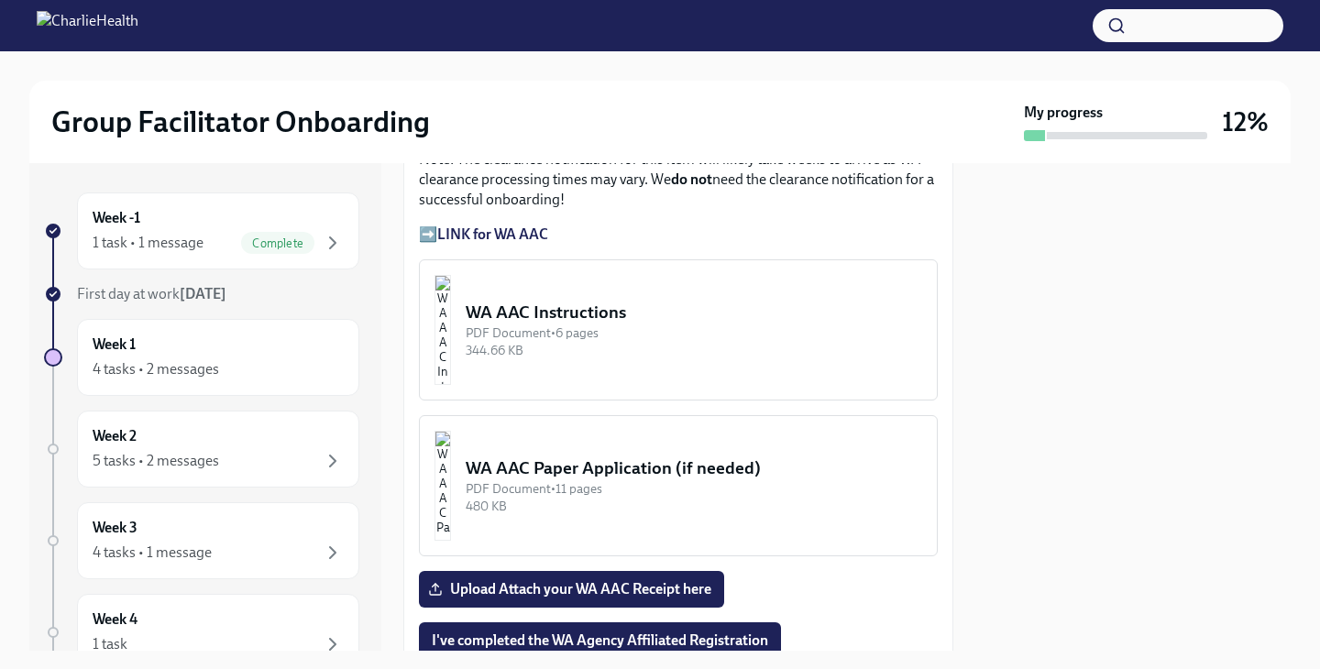
scroll to position [1539, 0]
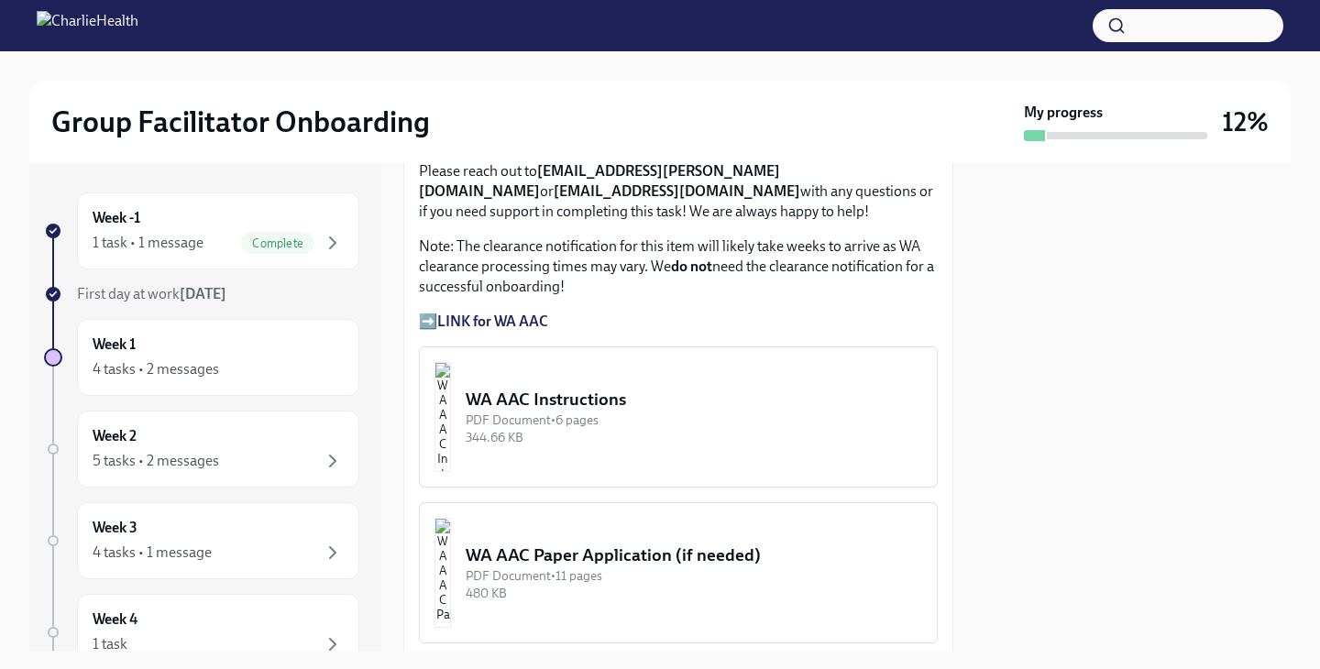
drag, startPoint x: 691, startPoint y: 404, endPoint x: 533, endPoint y: 404, distance: 157.7
click at [533, 404] on div "WA AAC Instructions" at bounding box center [694, 400] width 456 height 24
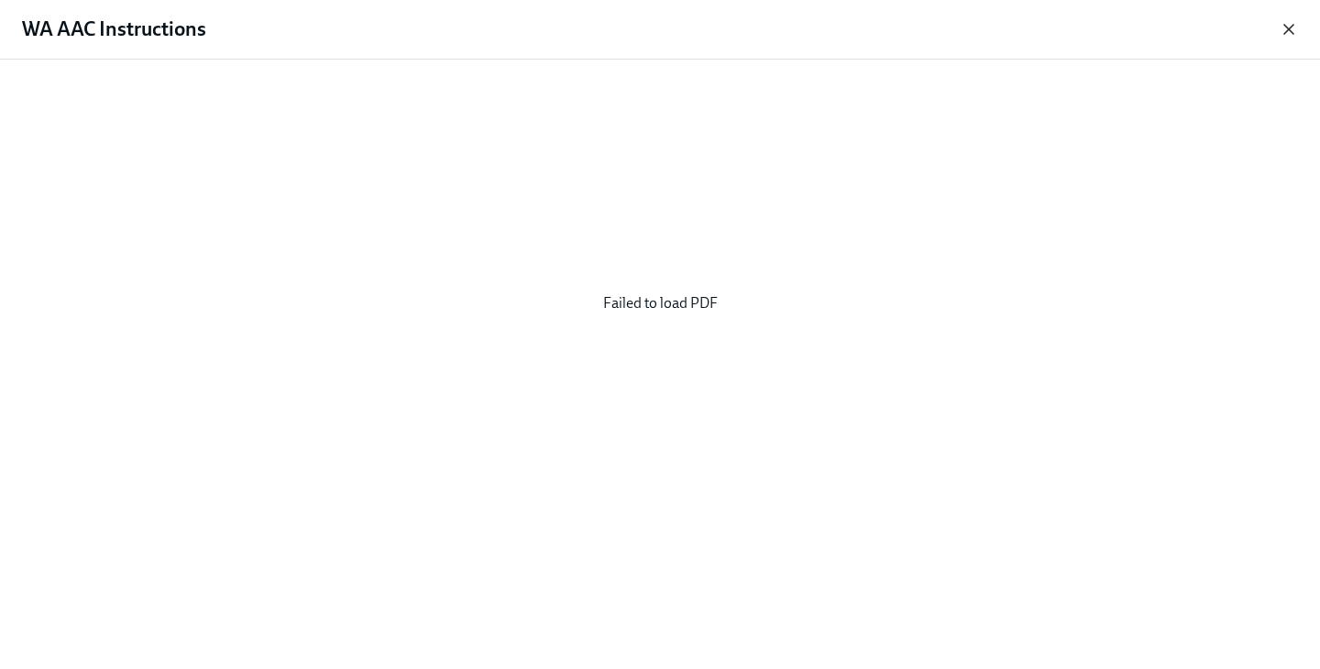
click at [1293, 24] on icon "button" at bounding box center [1289, 29] width 18 height 18
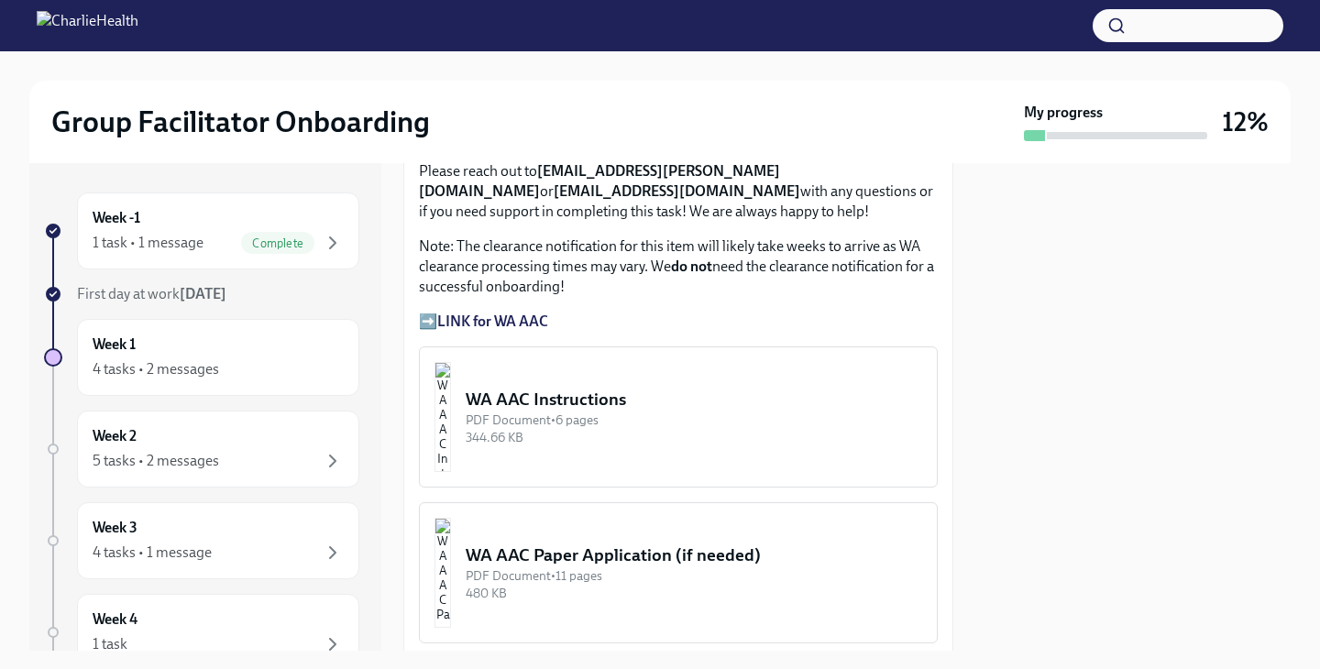
click at [584, 412] on div "PDF Document • 6 pages" at bounding box center [694, 420] width 456 height 17
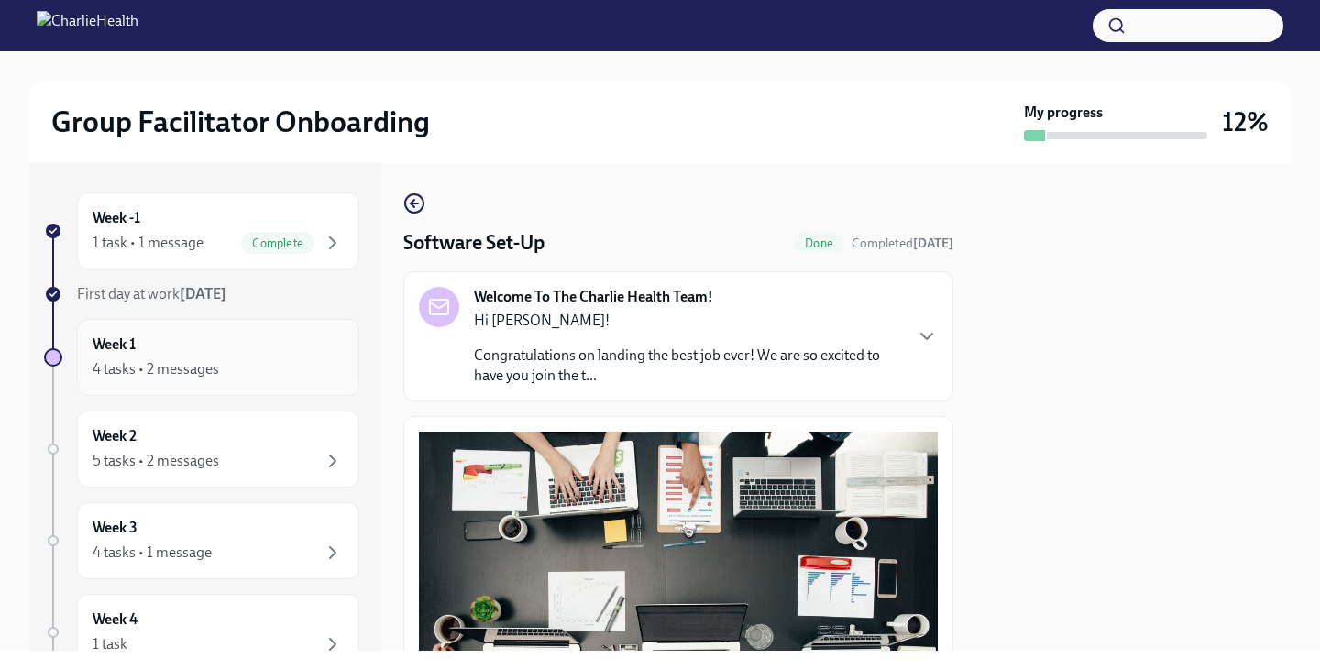
click at [190, 377] on div "4 tasks • 2 messages" at bounding box center [156, 369] width 126 height 20
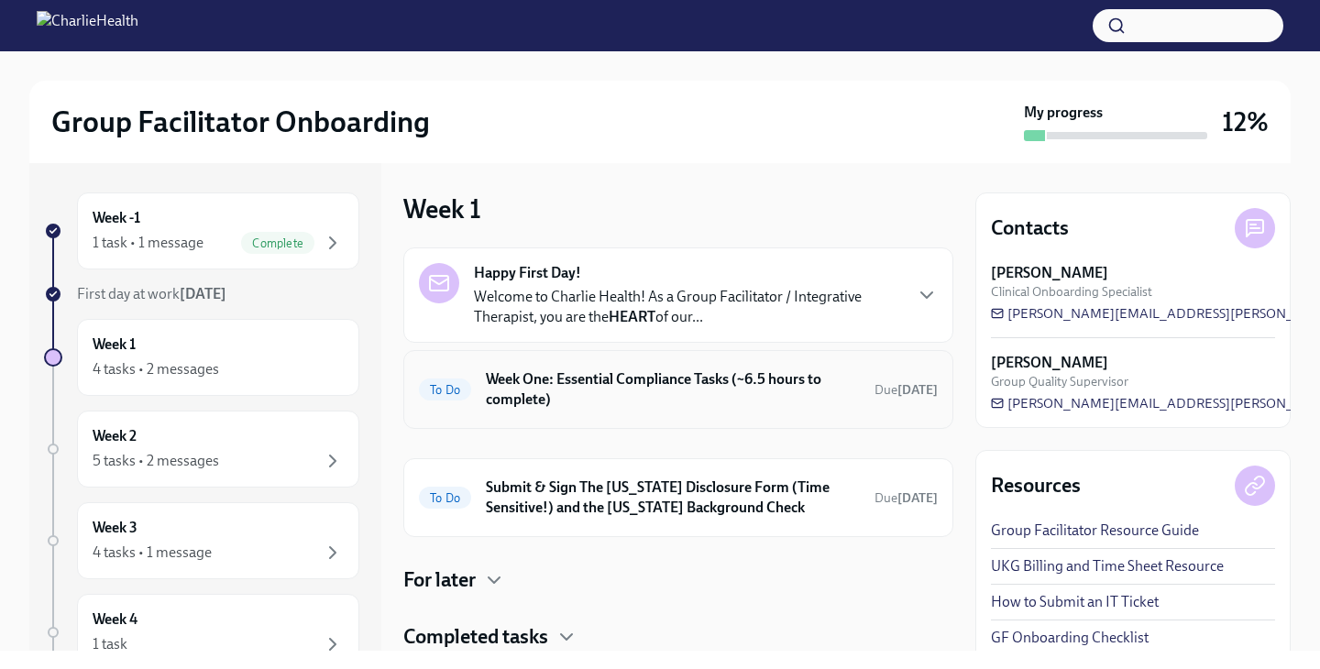
click at [584, 389] on h6 "Week One: Essential Compliance Tasks (~6.5 hours to complete)" at bounding box center [673, 389] width 374 height 40
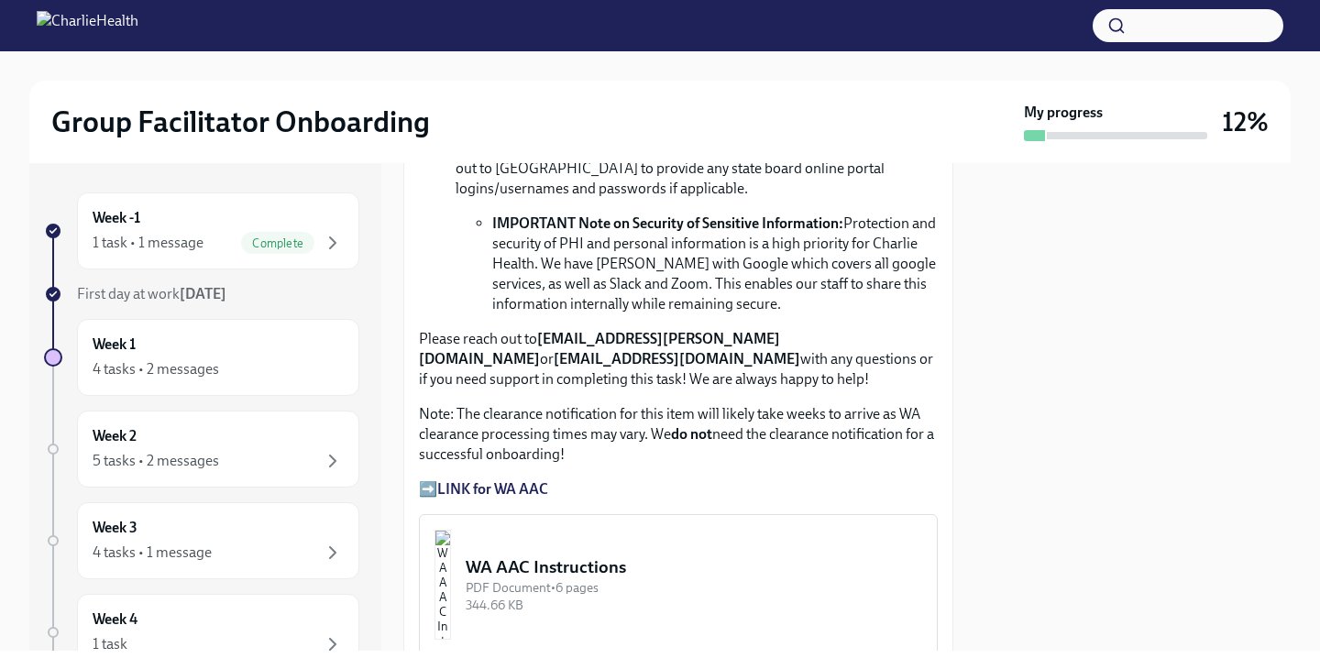
scroll to position [1379, 0]
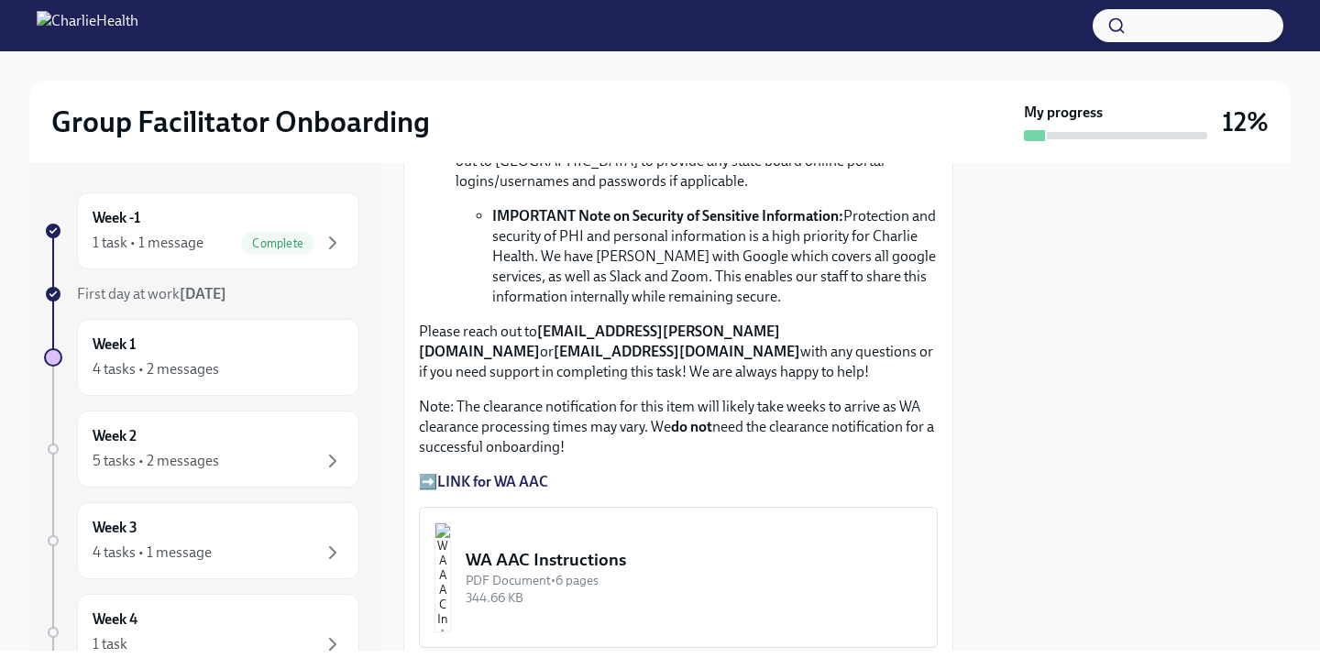
click at [475, 471] on div "Approx completion time: 20mins Below are the step by step instructions on how t…" at bounding box center [678, 18] width 519 height 948
click at [475, 478] on strong "LINK for WA AAC" at bounding box center [492, 481] width 111 height 17
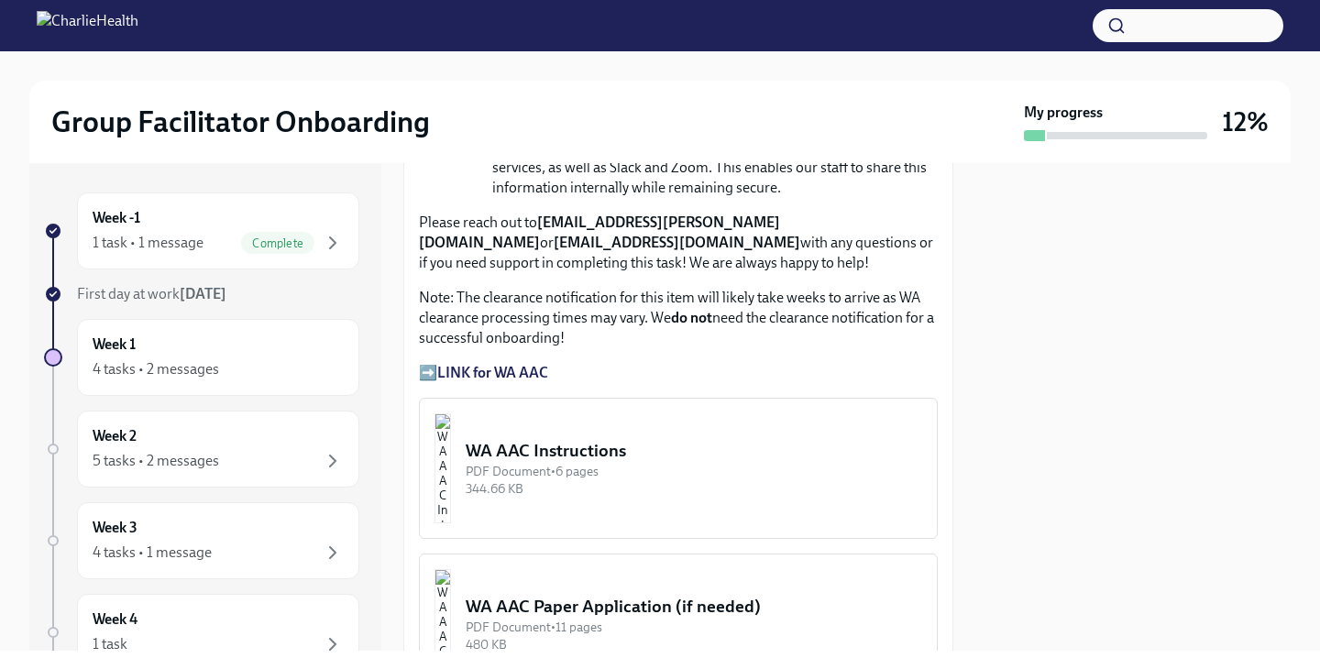
scroll to position [1474, 0]
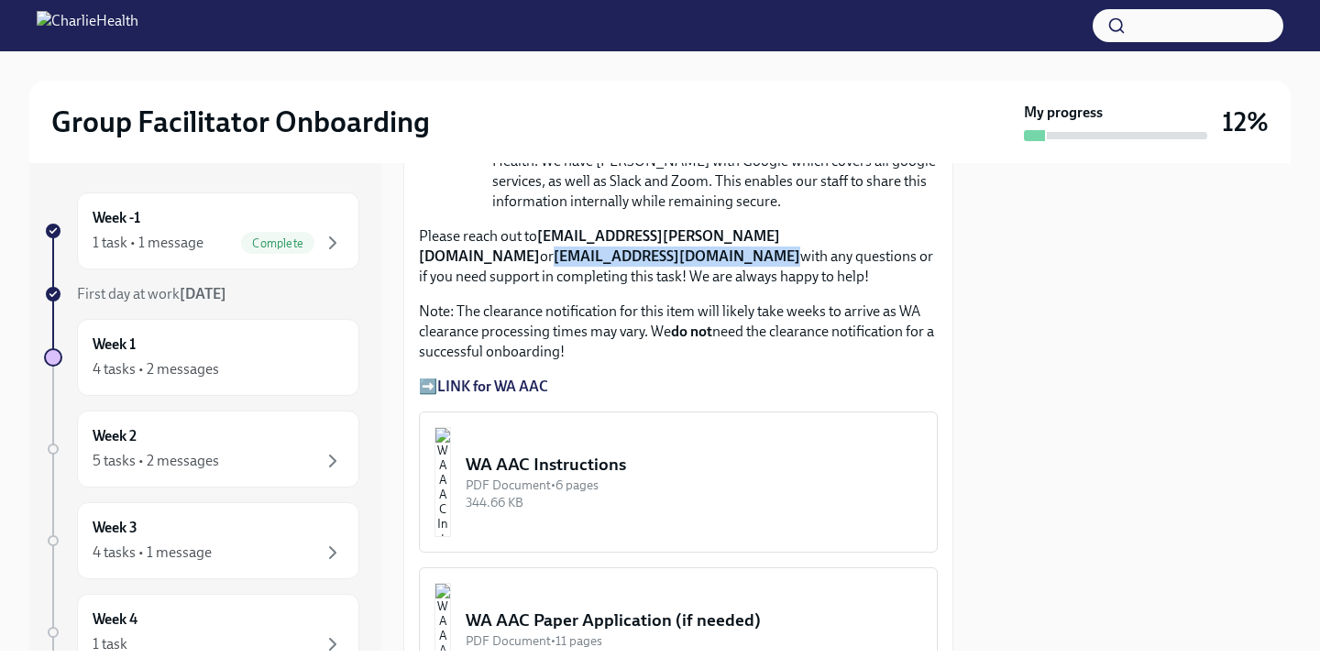
drag, startPoint x: 617, startPoint y: 258, endPoint x: 421, endPoint y: 260, distance: 196.2
click at [554, 260] on strong "[EMAIL_ADDRESS][DOMAIN_NAME]" at bounding box center [677, 255] width 247 height 17
copy strong "[EMAIL_ADDRESS][DOMAIN_NAME]"
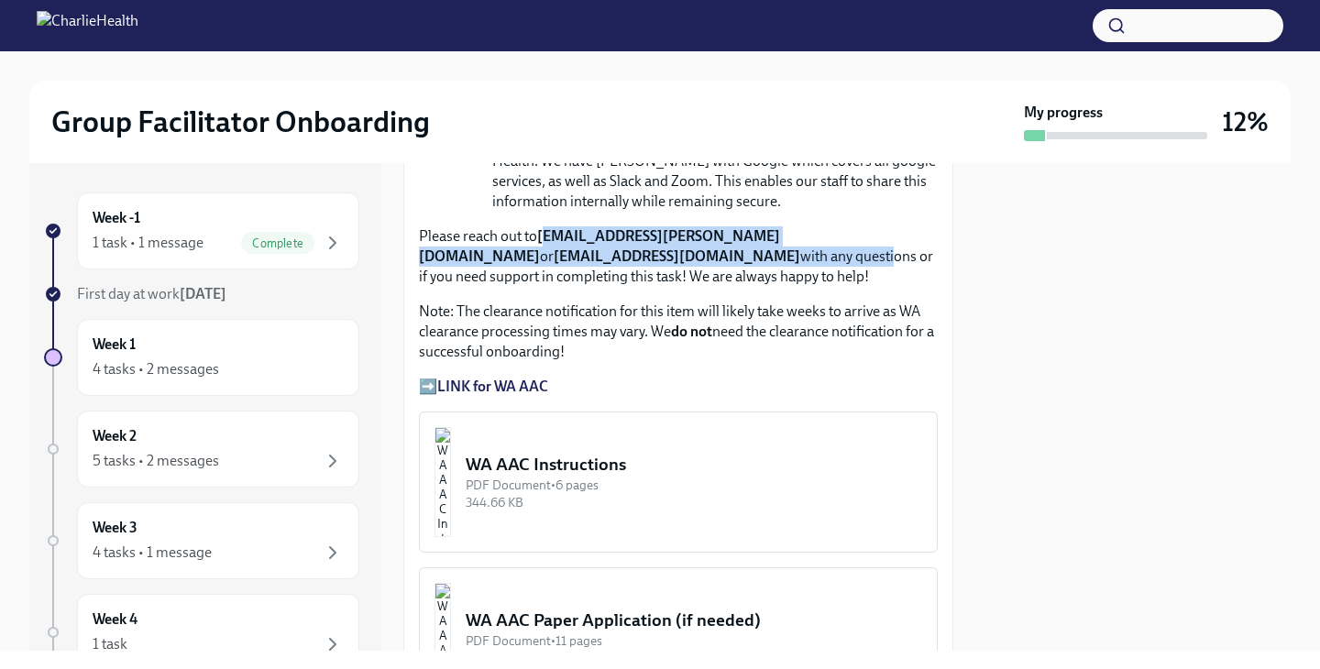
drag, startPoint x: 544, startPoint y: 235, endPoint x: 717, endPoint y: 249, distance: 172.9
click at [717, 249] on p "Please reach out to [EMAIL_ADDRESS][PERSON_NAME][DOMAIN_NAME] or [EMAIL_ADDRESS…" at bounding box center [678, 256] width 519 height 60
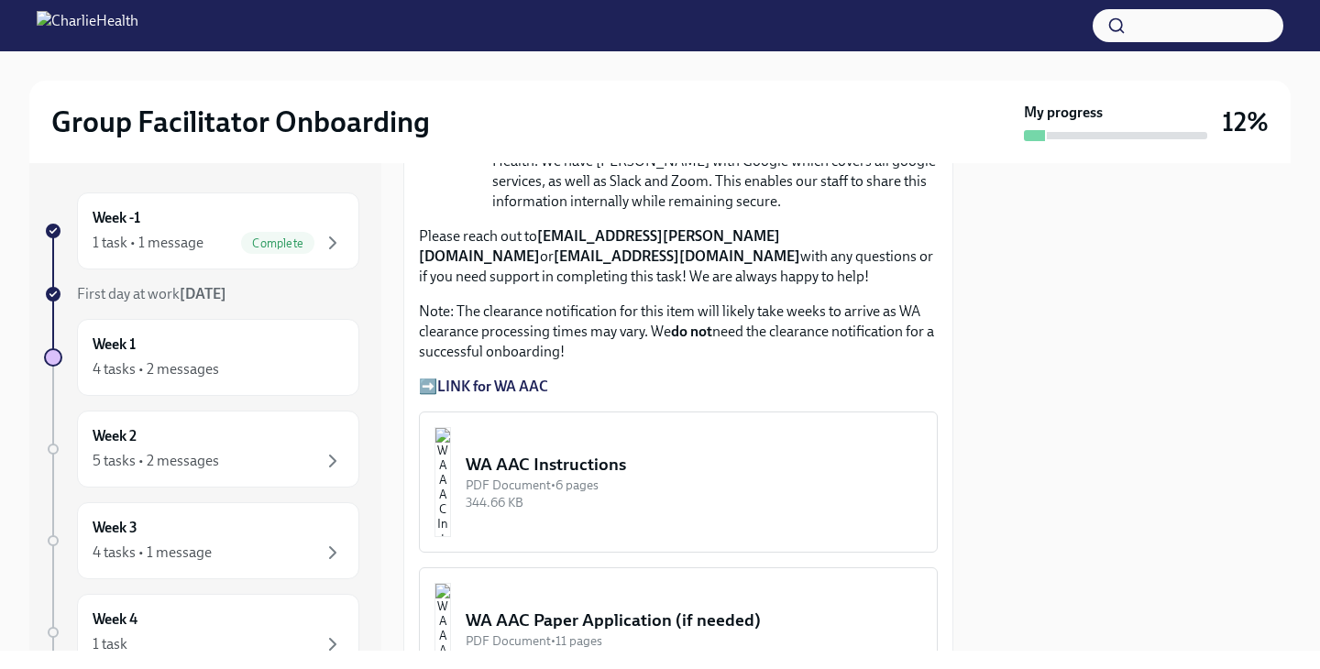
click at [767, 230] on strong "[EMAIL_ADDRESS][PERSON_NAME][DOMAIN_NAME]" at bounding box center [599, 246] width 361 height 38
drag, startPoint x: 768, startPoint y: 234, endPoint x: 536, endPoint y: 234, distance: 231.9
click at [536, 234] on p "Please reach out to [EMAIL_ADDRESS][PERSON_NAME][DOMAIN_NAME] or [EMAIL_ADDRESS…" at bounding box center [678, 256] width 519 height 60
copy p "[EMAIL_ADDRESS][PERSON_NAME][DOMAIN_NAME]"
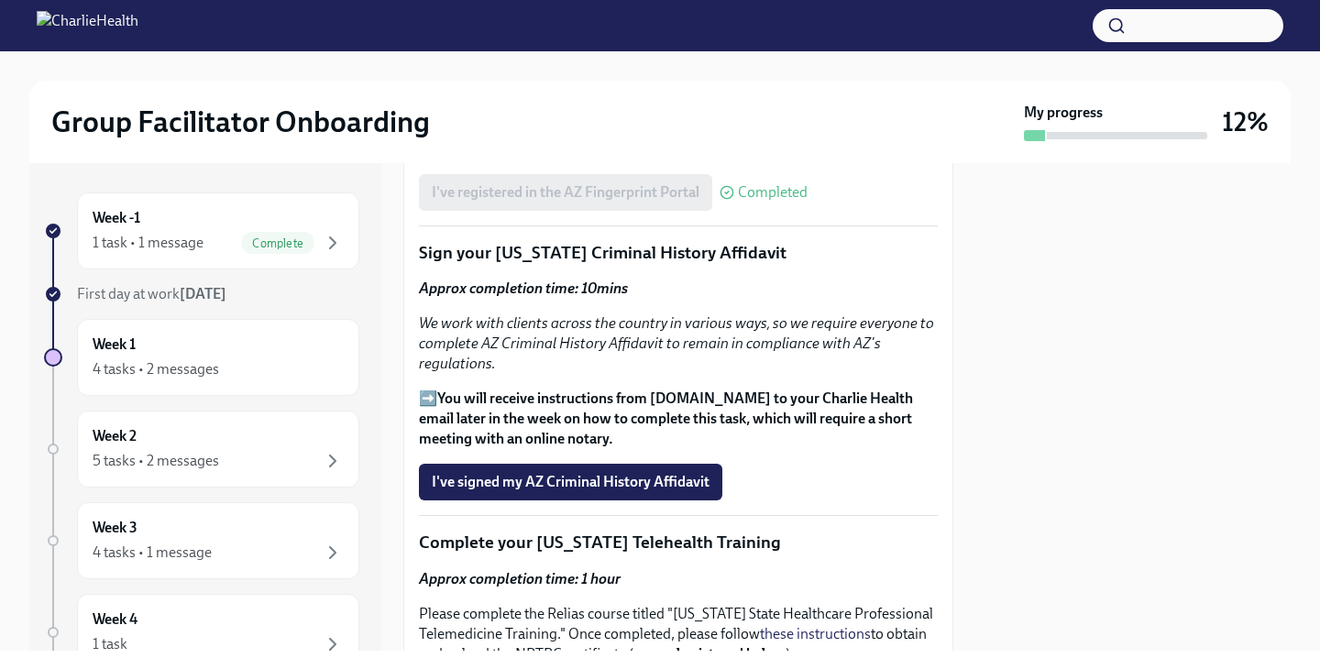
scroll to position [2359, 0]
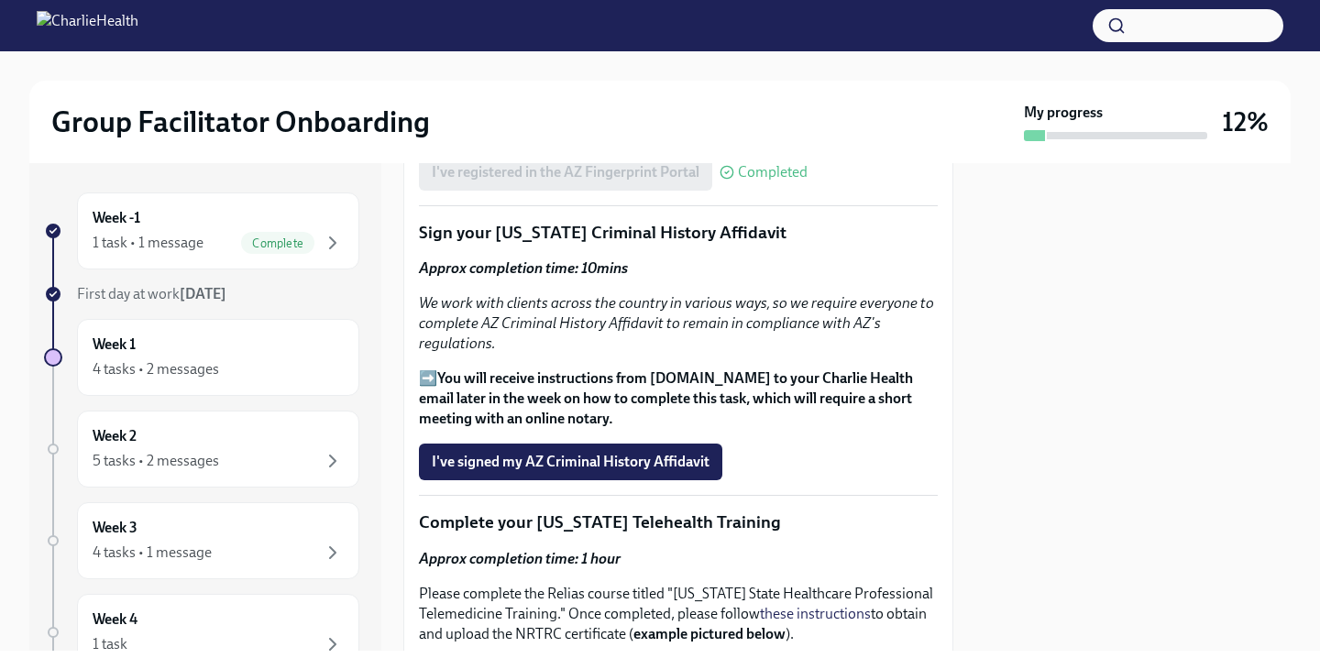
click at [540, 385] on strong "You will receive instructions from [DOMAIN_NAME] to your Charlie Health email l…" at bounding box center [666, 398] width 494 height 58
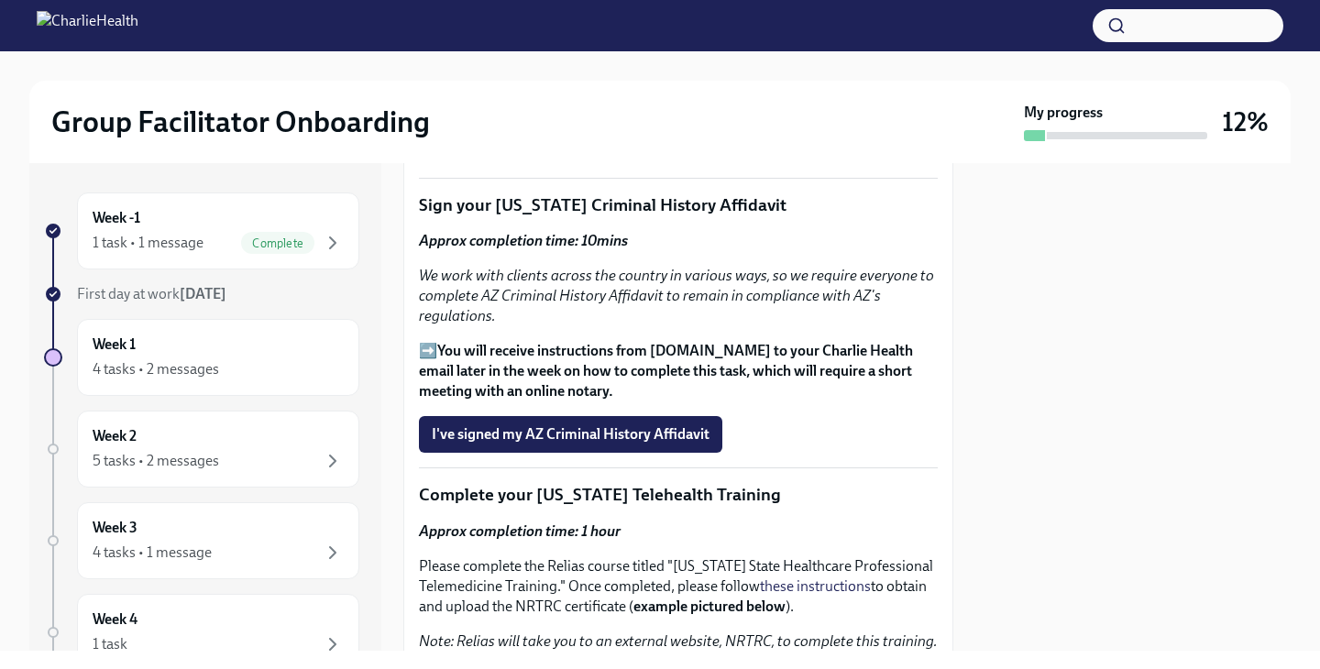
scroll to position [2388, 0]
click at [499, 443] on span "I've signed my AZ Criminal History Affidavit" at bounding box center [571, 433] width 278 height 18
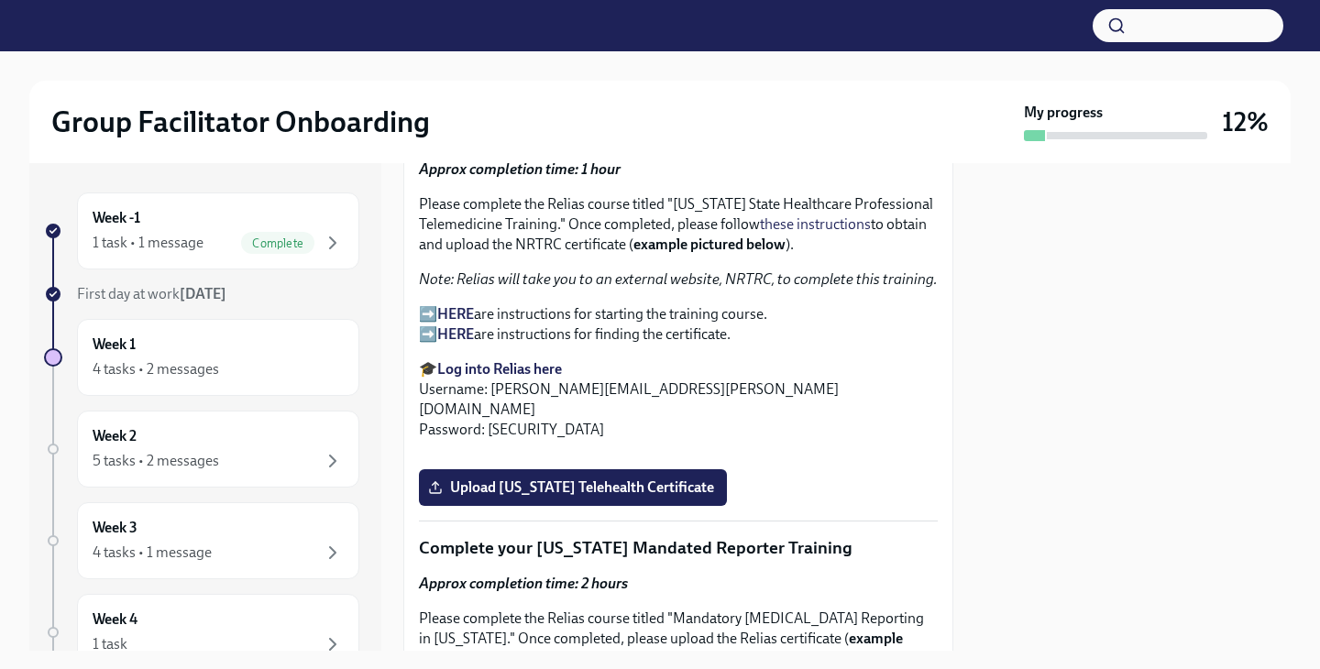
scroll to position [2702, 0]
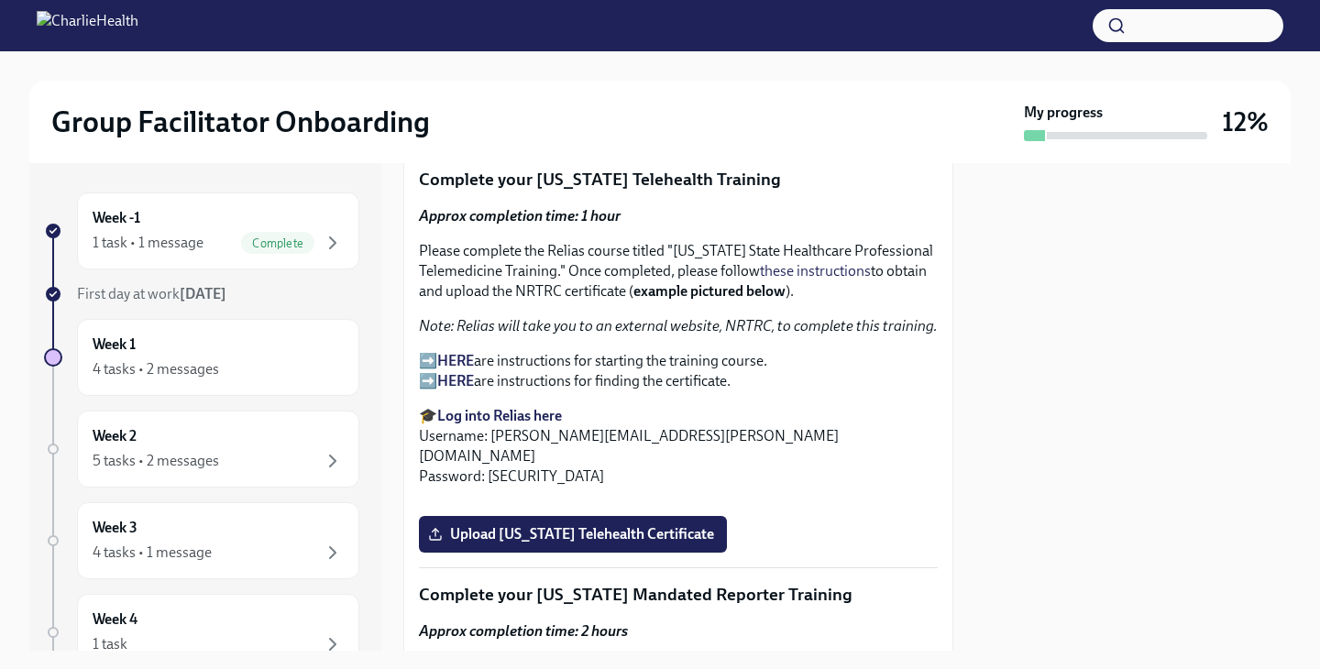
click at [454, 356] on strong "HERE" at bounding box center [455, 360] width 37 height 17
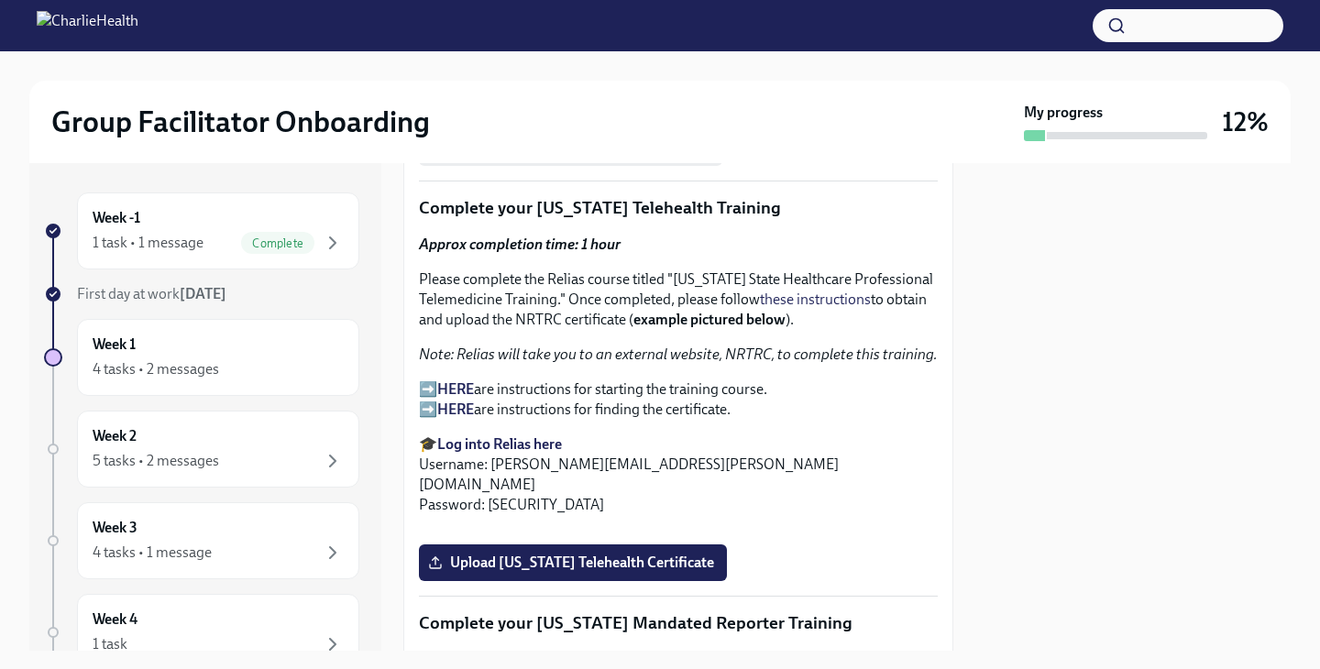
scroll to position [2682, 0]
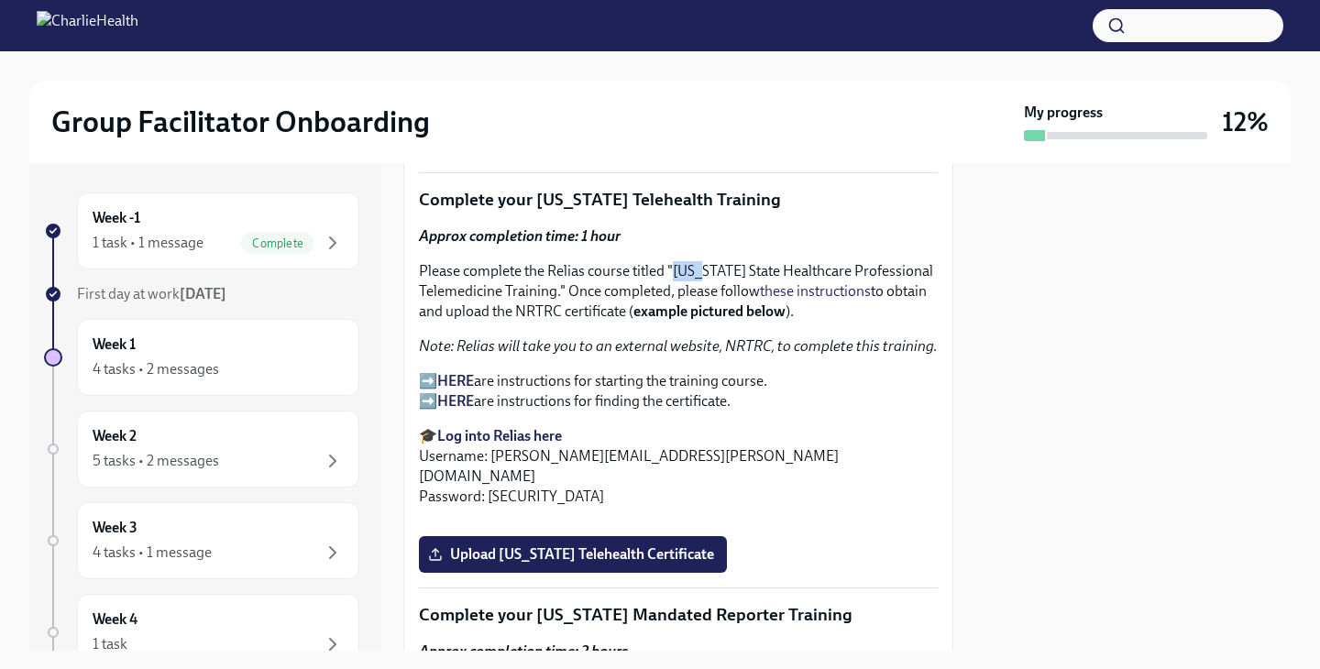
drag, startPoint x: 677, startPoint y: 267, endPoint x: 708, endPoint y: 275, distance: 31.4
click at [708, 275] on p "Please complete the Relias course titled "[US_STATE] State Healthcare Professio…" at bounding box center [678, 291] width 519 height 60
click at [694, 275] on p "Please complete the Relias course titled "[US_STATE] State Healthcare Professio…" at bounding box center [678, 291] width 519 height 60
drag, startPoint x: 675, startPoint y: 265, endPoint x: 555, endPoint y: 293, distance: 123.4
click at [555, 293] on p "Please complete the Relias course titled "[US_STATE] State Healthcare Professio…" at bounding box center [678, 291] width 519 height 60
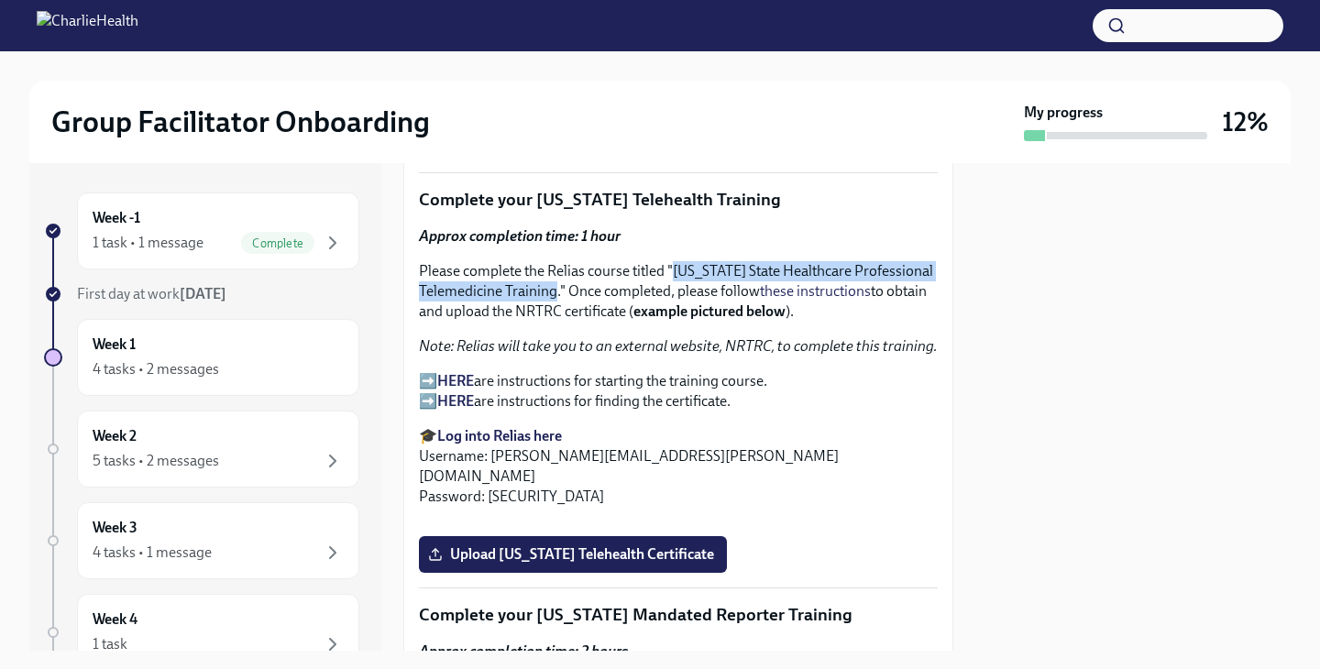
copy p "[US_STATE] State Healthcare Professional Telemedicine Training"
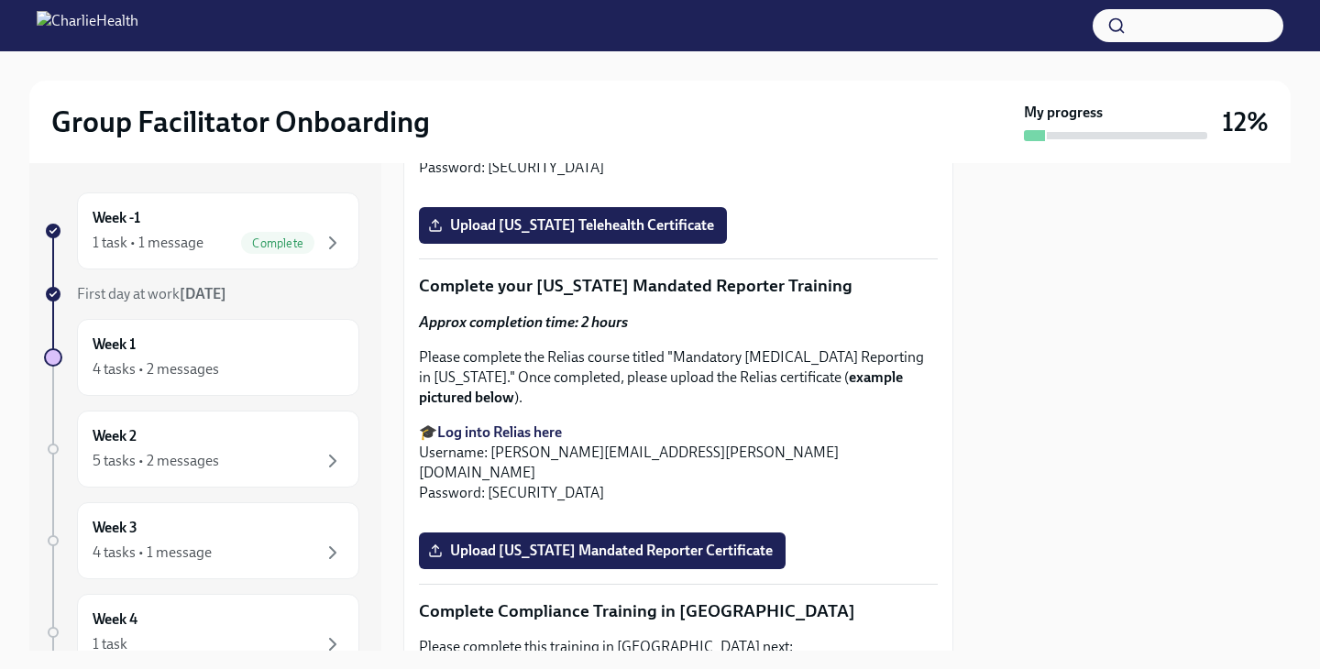
scroll to position [3056, 0]
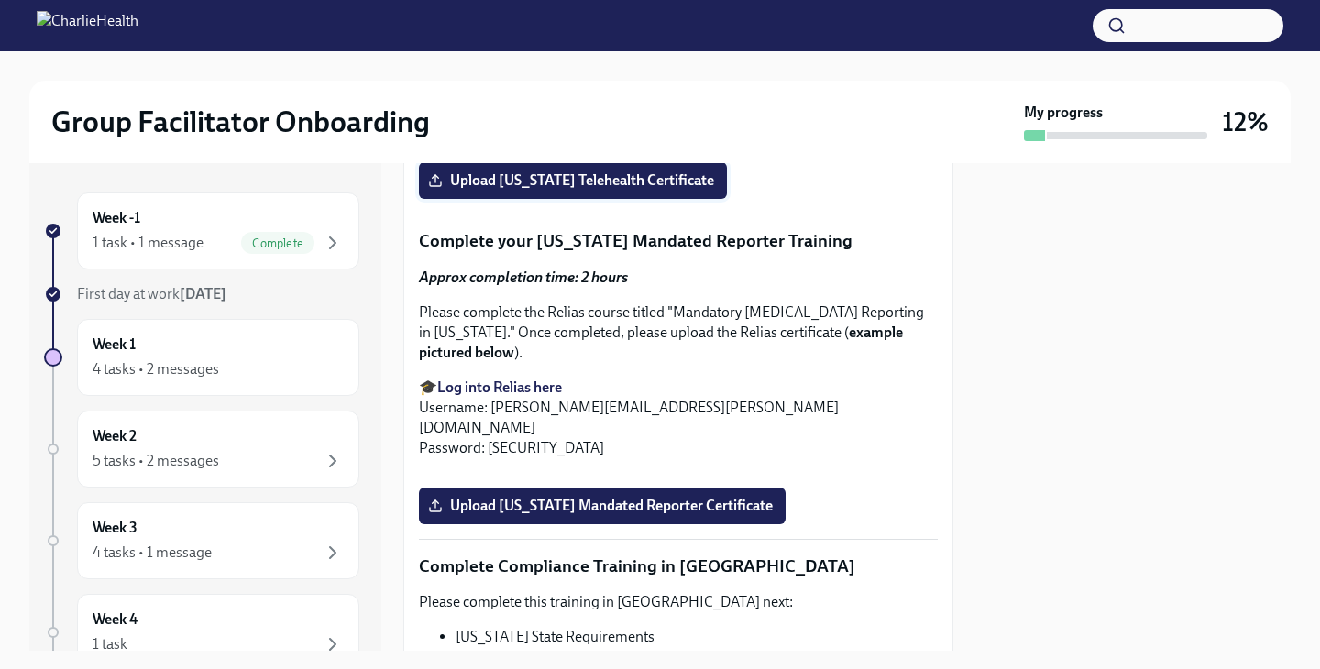
click at [500, 190] on span "Upload [US_STATE] Telehealth Certificate" at bounding box center [573, 180] width 282 height 18
click at [0, 0] on input "Upload [US_STATE] Telehealth Certificate" at bounding box center [0, 0] width 0 height 0
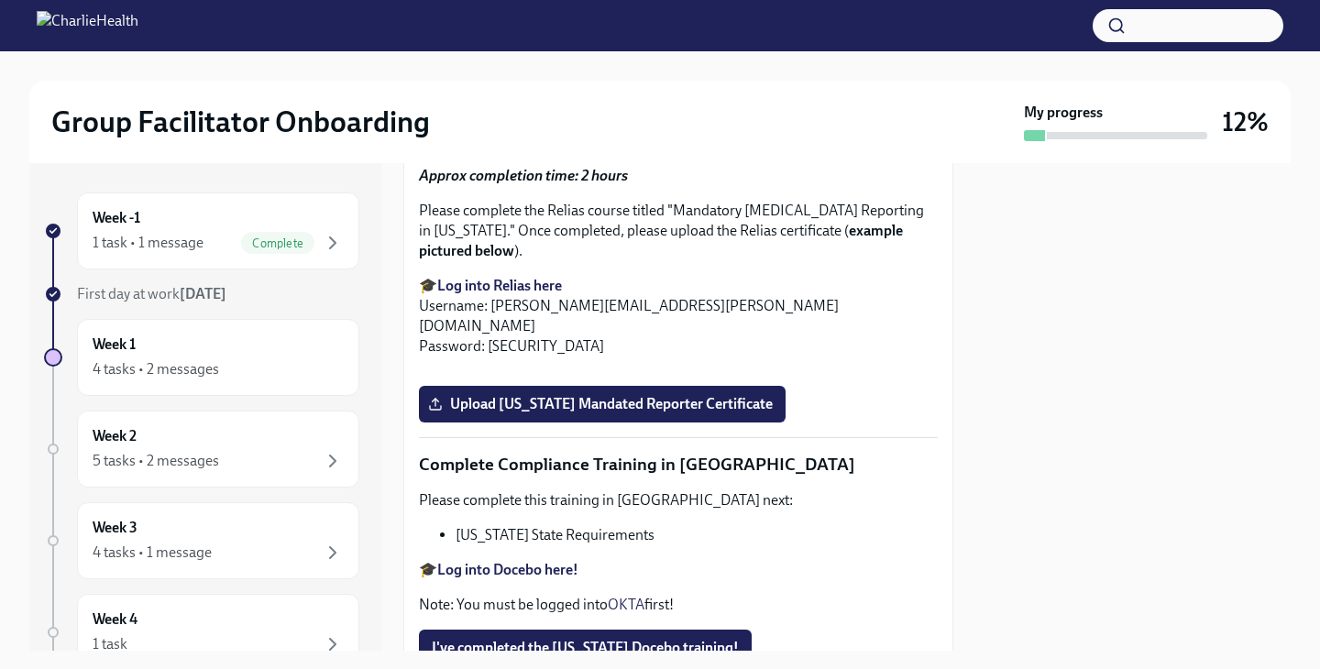
scroll to position [3321, 0]
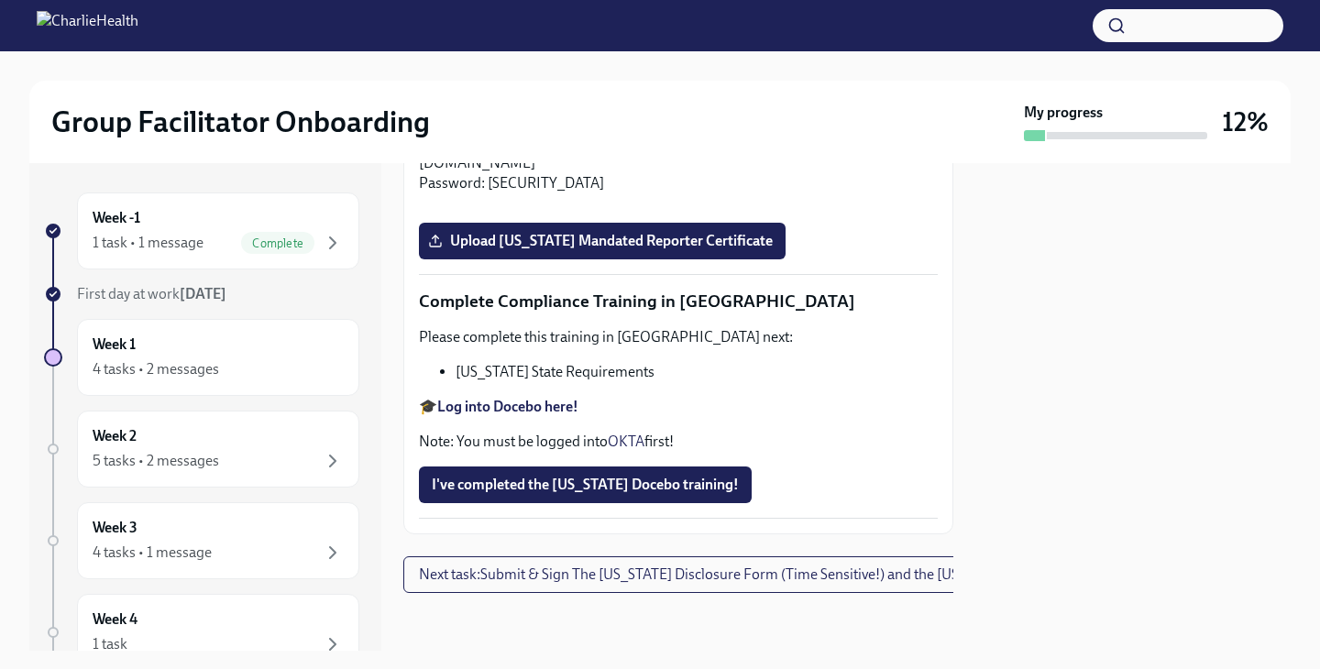
drag, startPoint x: 532, startPoint y: 350, endPoint x: 874, endPoint y: 344, distance: 342.9
copy p "[US_STATE] Mandated Reporter Training"
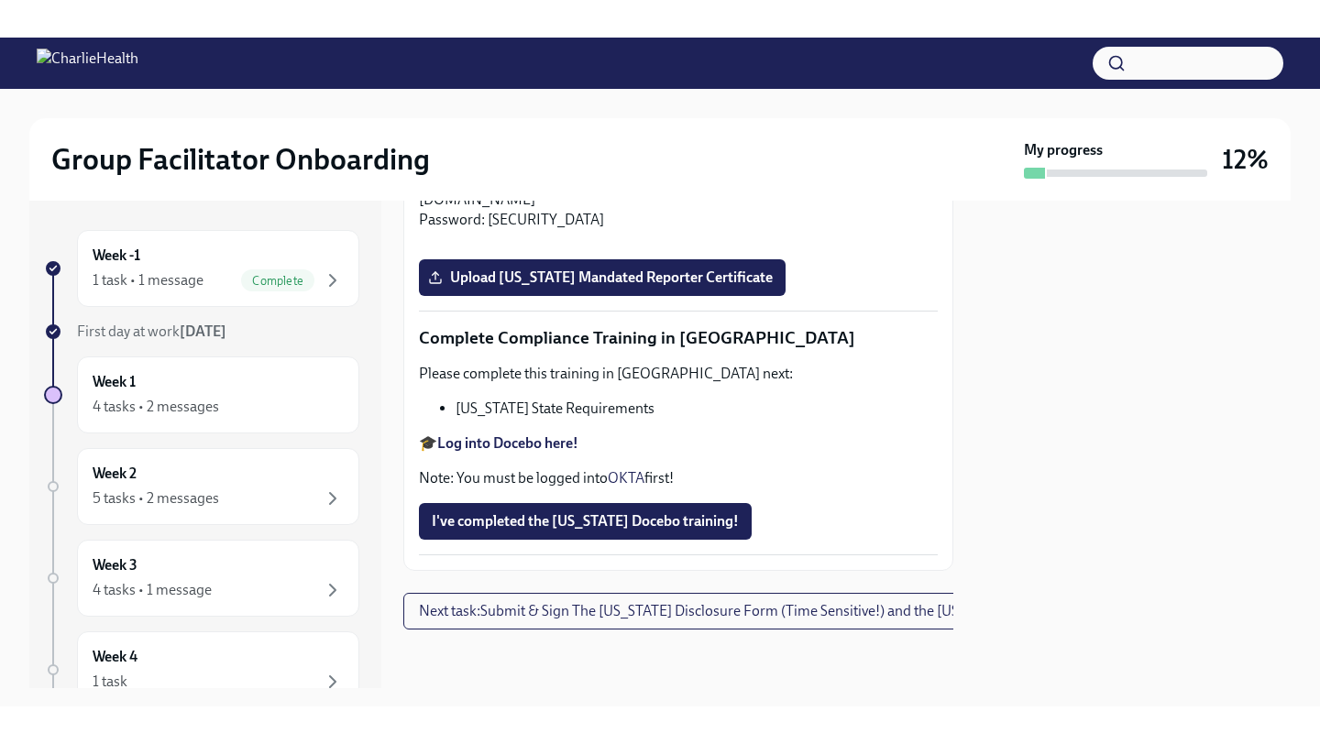
scroll to position [3534, 0]
